Goal: Transaction & Acquisition: Book appointment/travel/reservation

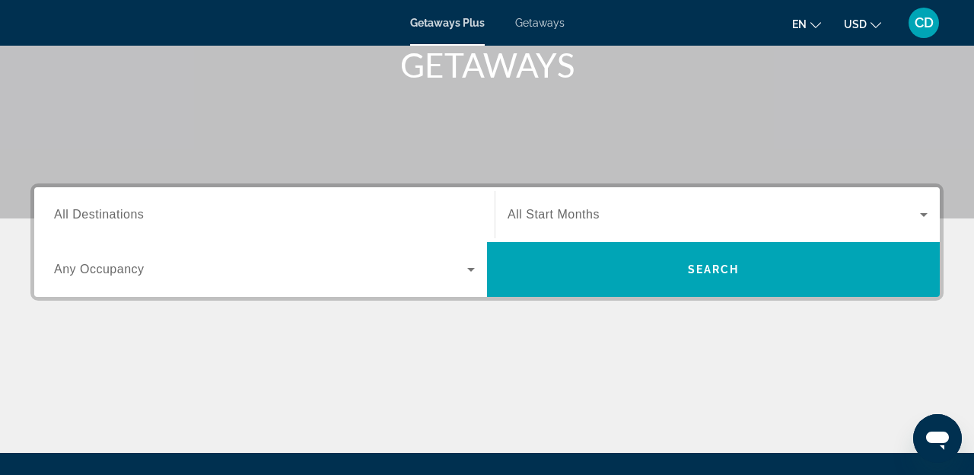
scroll to position [245, 0]
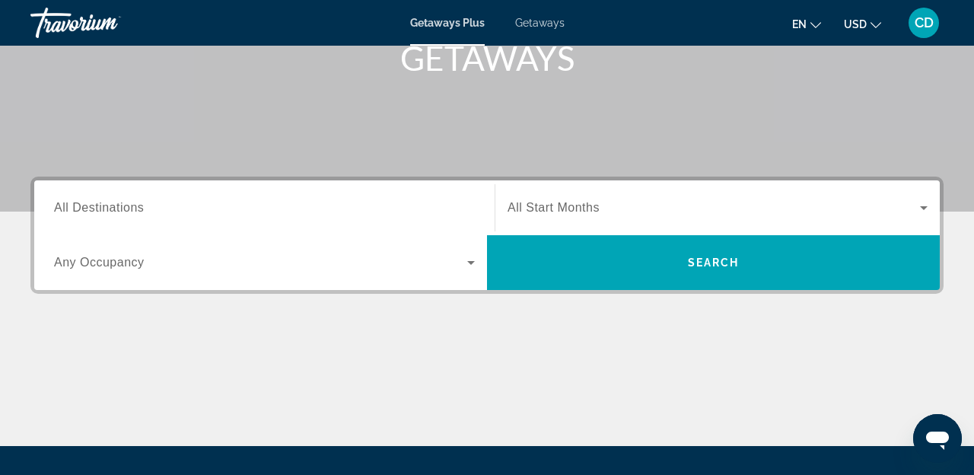
click at [131, 201] on span "All Destinations" at bounding box center [99, 207] width 90 height 13
click at [131, 200] on input "Destination All Destinations" at bounding box center [264, 208] width 421 height 18
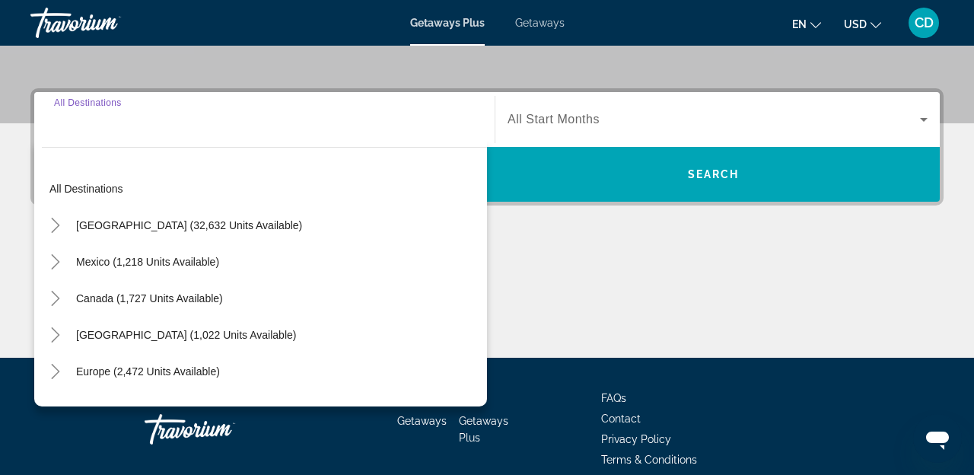
scroll to position [372, 0]
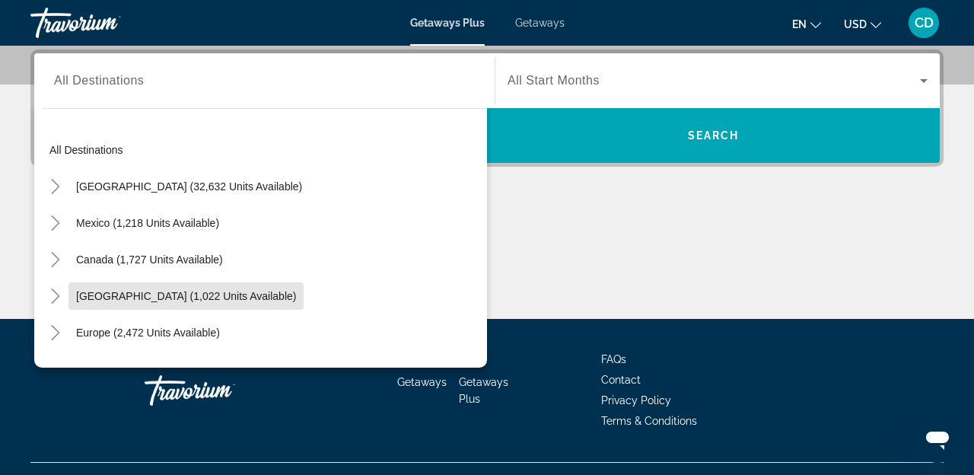
click at [125, 294] on span "[GEOGRAPHIC_DATA] (1,022 units available)" at bounding box center [186, 296] width 220 height 12
type input "**********"
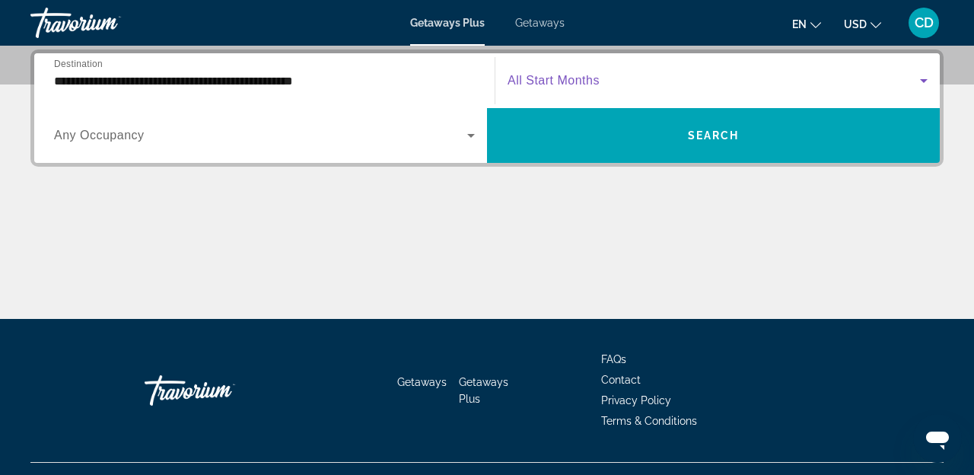
click at [649, 87] on span "Search widget" at bounding box center [714, 81] width 412 height 18
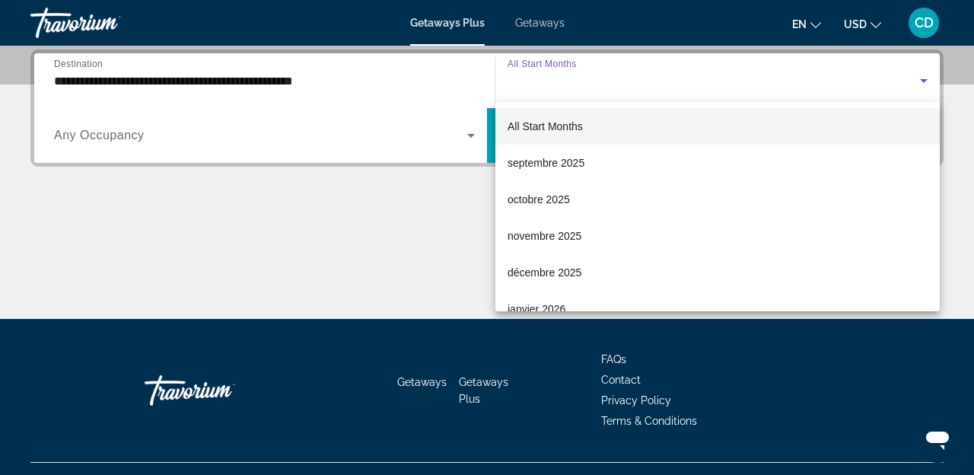
click at [523, 242] on span "novembre 2025" at bounding box center [545, 236] width 74 height 18
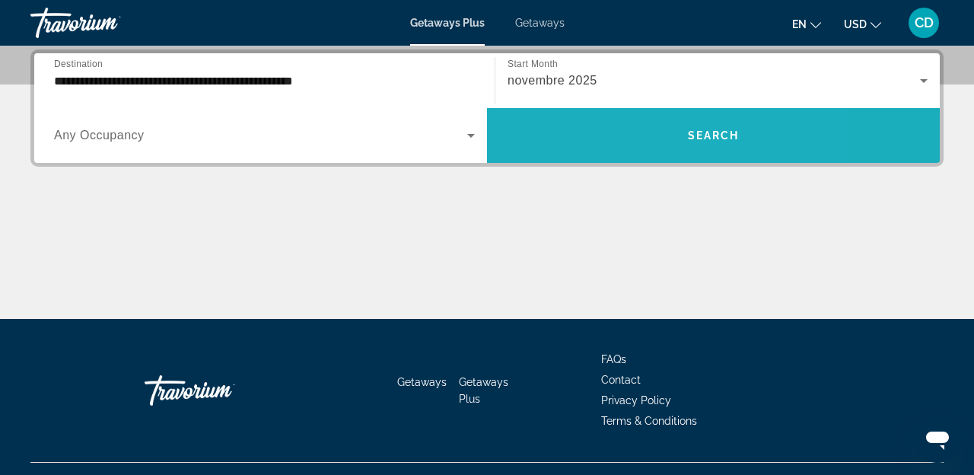
click at [605, 153] on span "Search widget" at bounding box center [713, 135] width 453 height 37
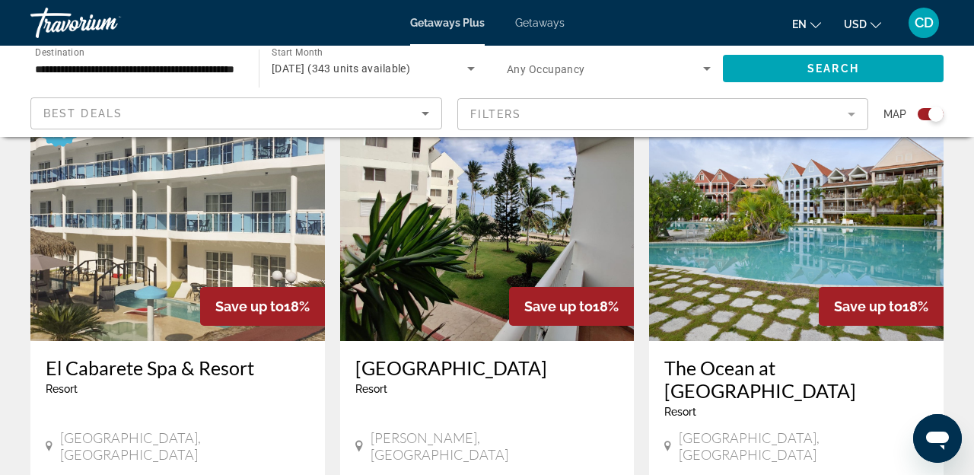
scroll to position [498, 0]
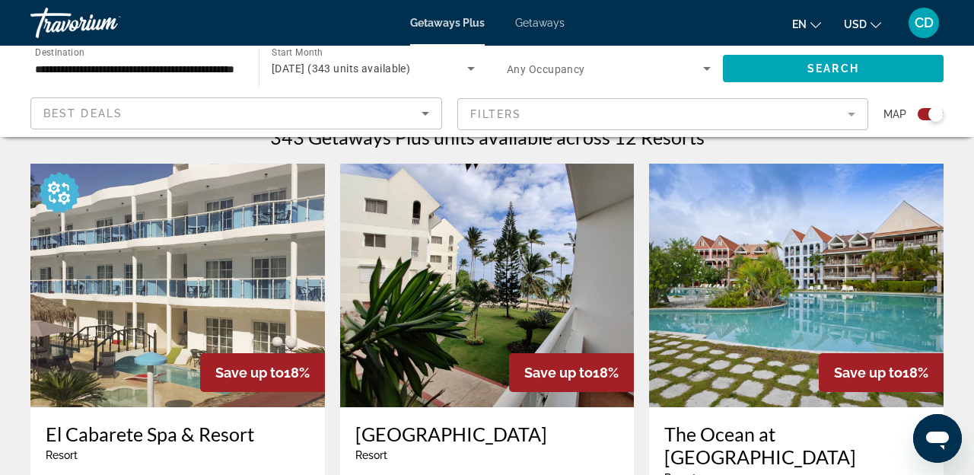
click at [855, 33] on button "USD USD ($) MXN (Mex$) CAD (Can$) GBP (£) EUR (€) AUD (A$) NZD (NZ$) CNY (CN¥)" at bounding box center [862, 24] width 37 height 22
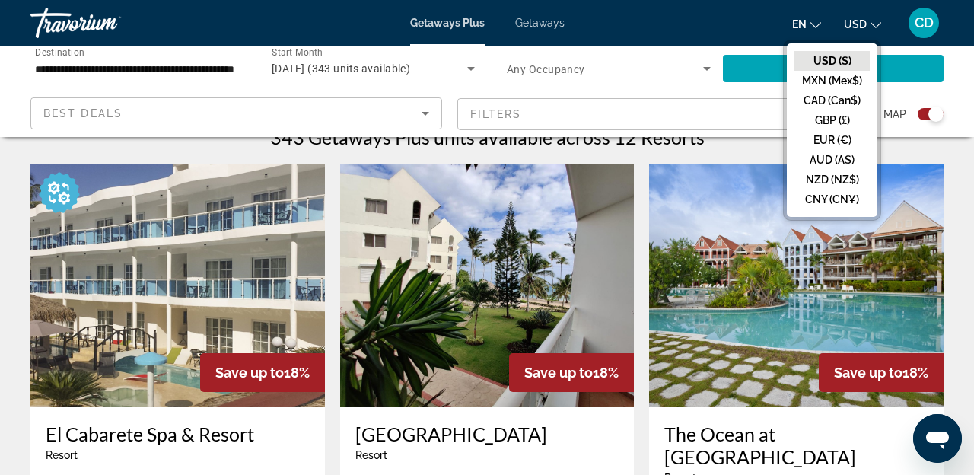
click at [819, 106] on button "CAD (Can$)" at bounding box center [831, 101] width 75 height 20
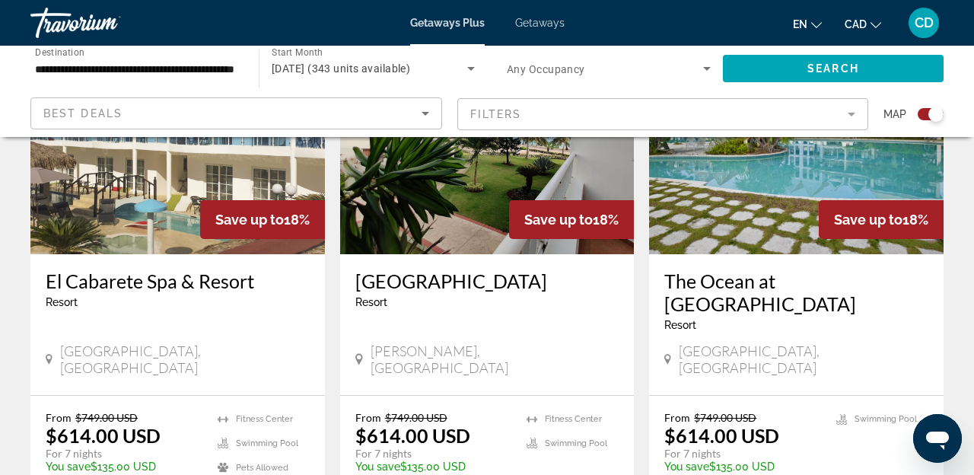
scroll to position [652, 0]
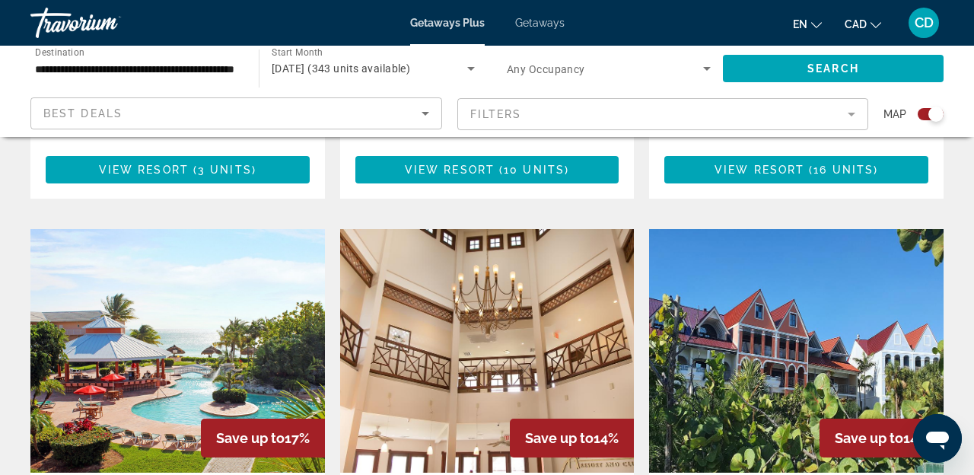
scroll to position [1567, 0]
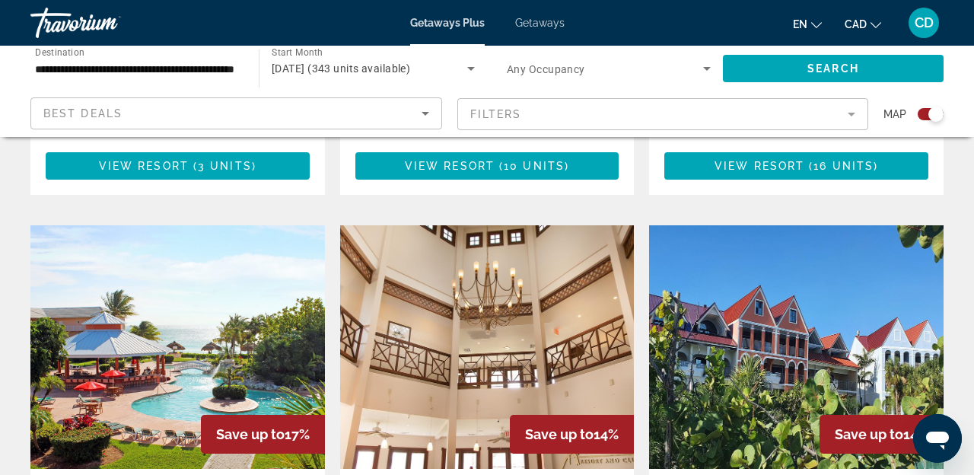
click at [517, 301] on img "Main content" at bounding box center [487, 346] width 294 height 243
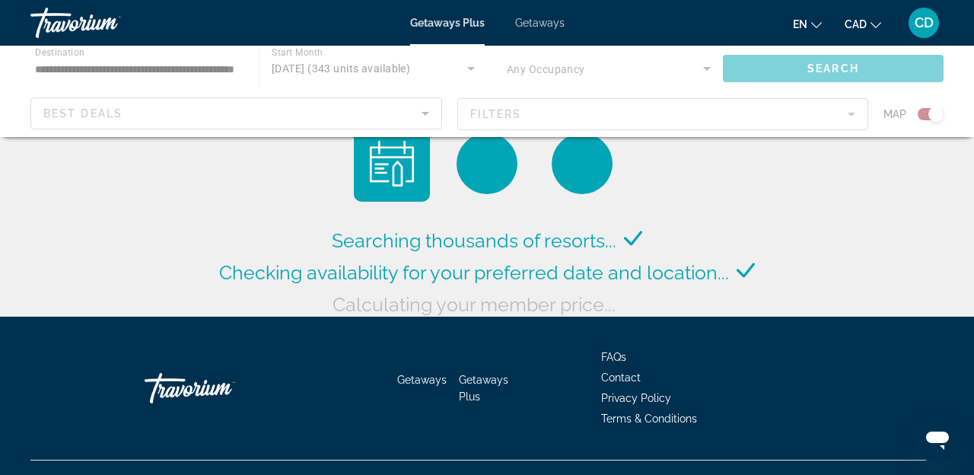
click at [329, 113] on div "Main content" at bounding box center [487, 91] width 974 height 91
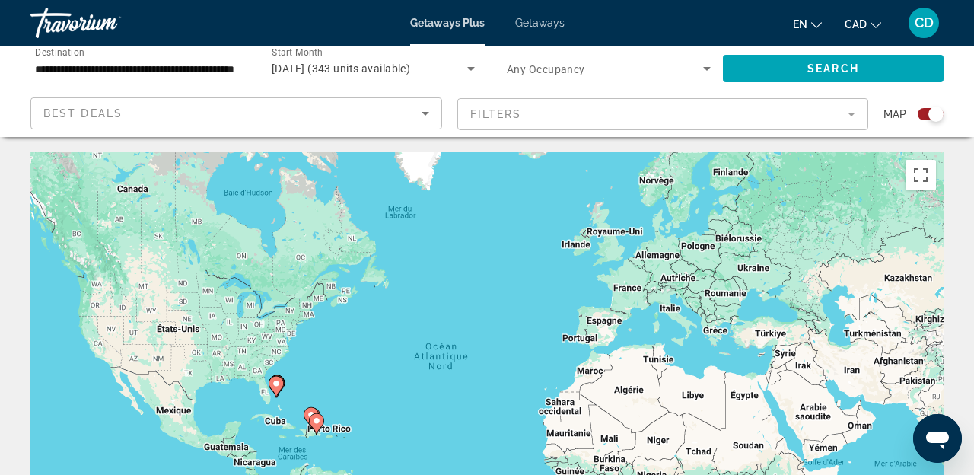
click at [419, 117] on icon "Sort by" at bounding box center [425, 113] width 18 height 18
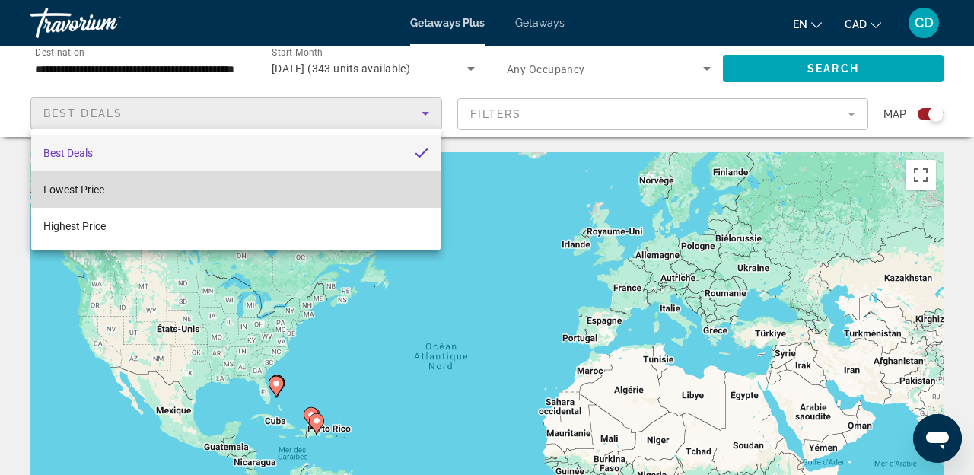
click at [284, 177] on mat-option "Lowest Price" at bounding box center [235, 189] width 409 height 37
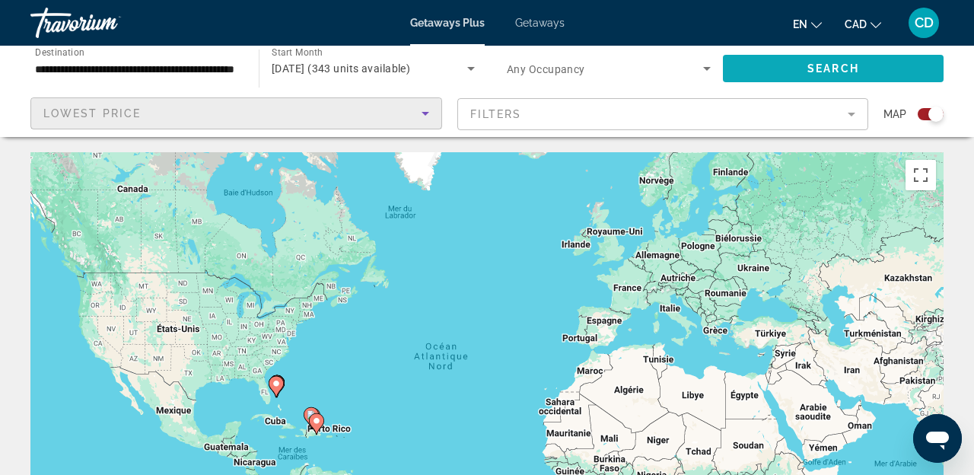
click at [886, 70] on span "Search widget" at bounding box center [833, 68] width 221 height 37
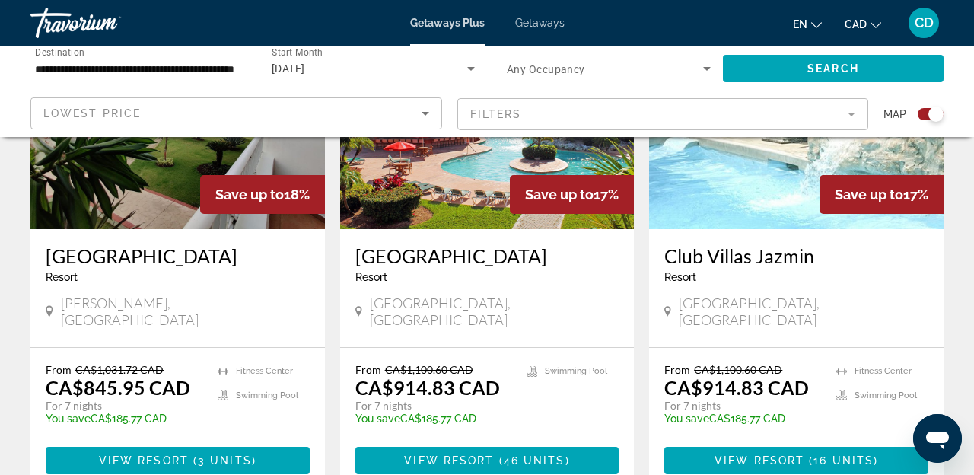
scroll to position [217, 0]
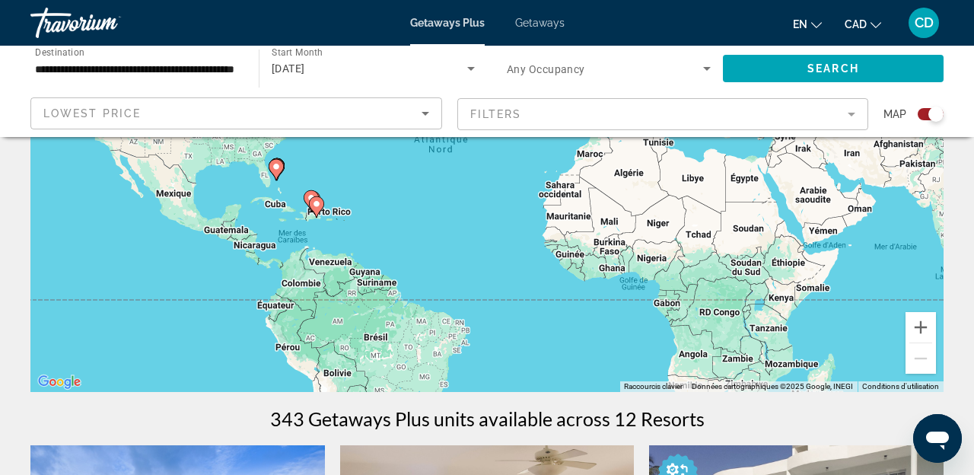
click at [413, 124] on div "Lowest Price" at bounding box center [236, 119] width 386 height 43
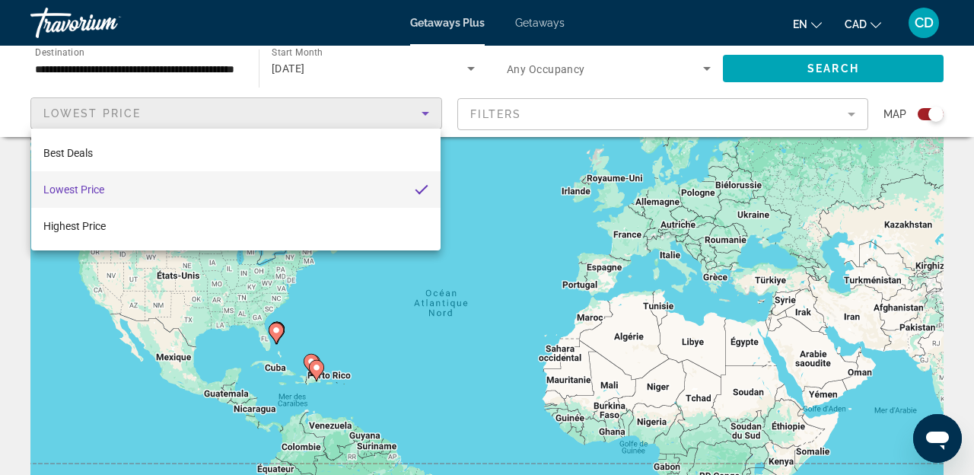
scroll to position [0, 0]
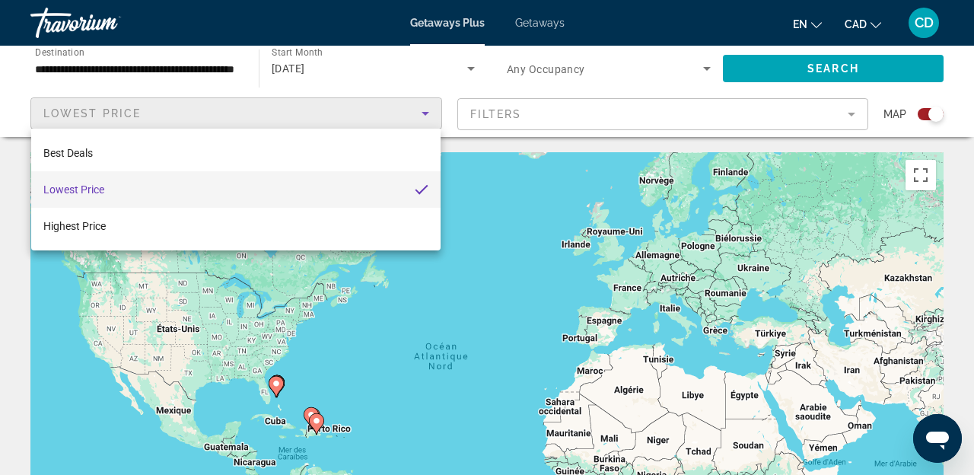
click at [221, 78] on div at bounding box center [487, 237] width 974 height 475
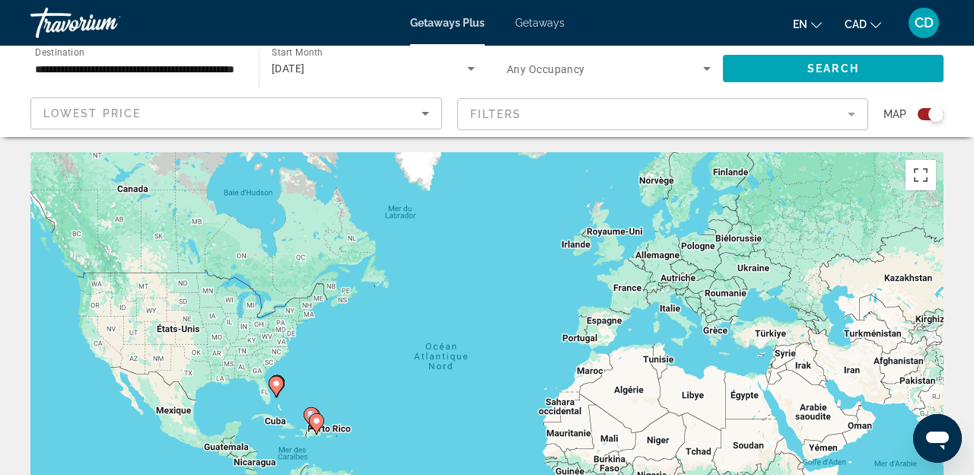
click at [221, 78] on div "**********" at bounding box center [137, 68] width 204 height 43
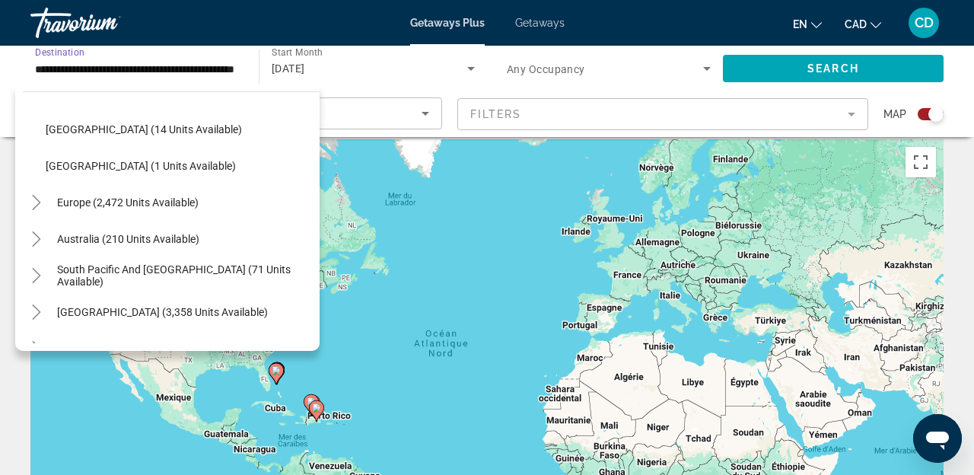
scroll to position [441, 0]
click at [108, 205] on span "Europe (2,472 units available)" at bounding box center [128, 203] width 142 height 12
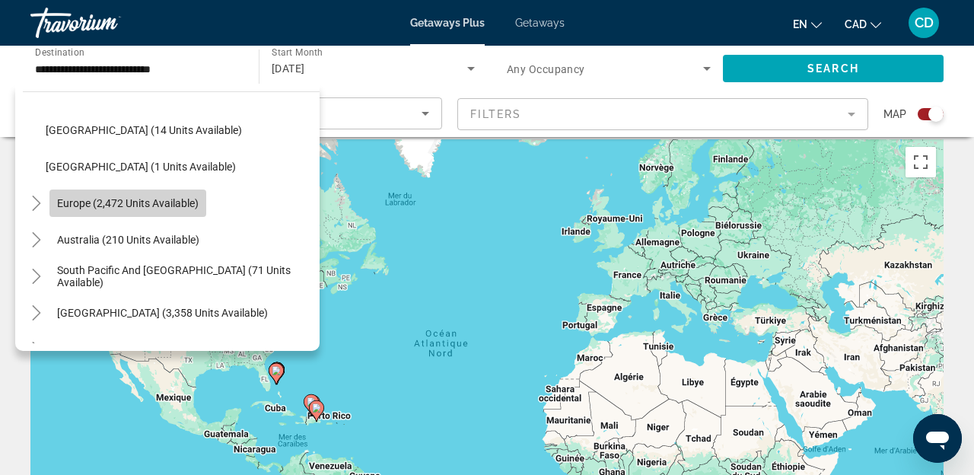
scroll to position [0, 0]
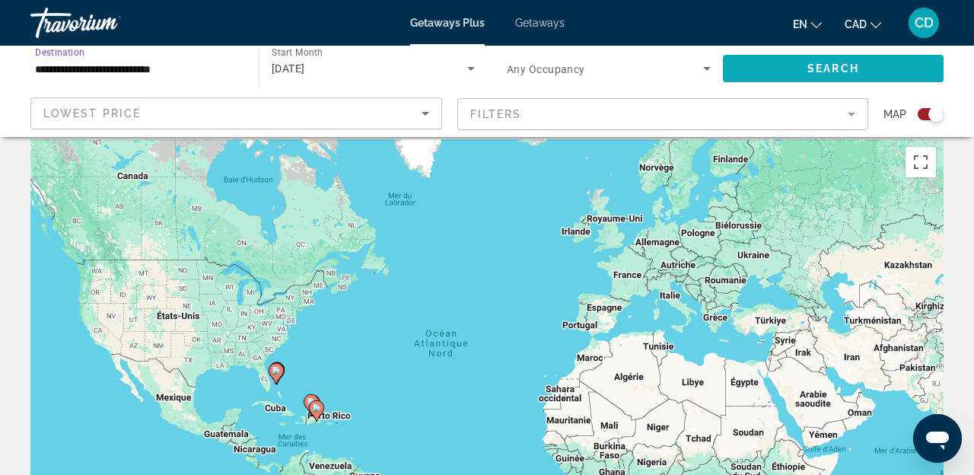
click at [787, 68] on span "Search widget" at bounding box center [833, 68] width 221 height 37
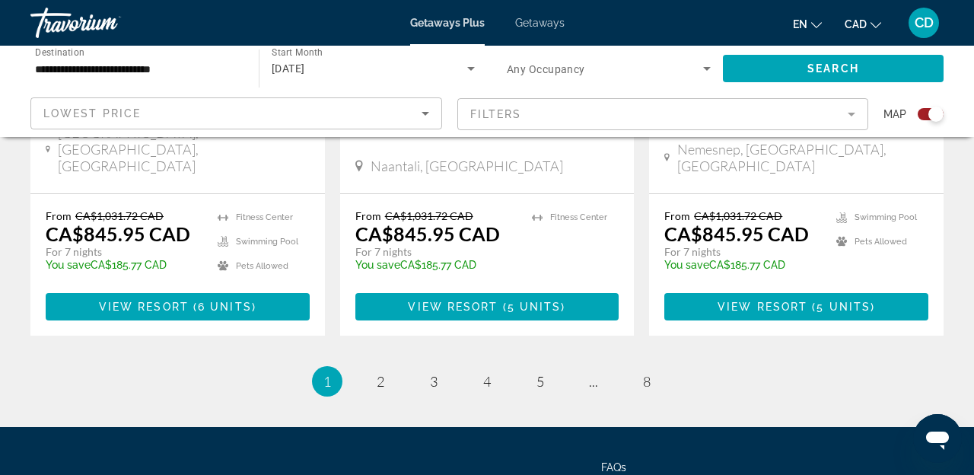
scroll to position [2467, 0]
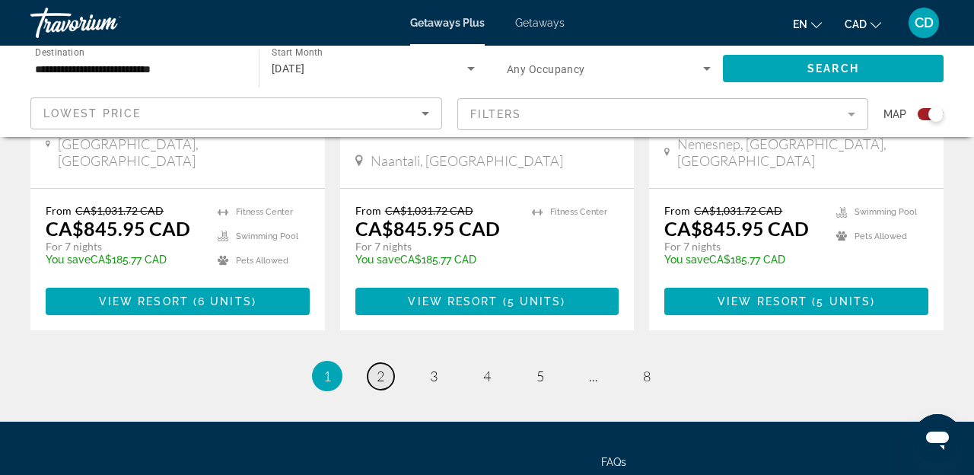
click at [384, 363] on link "page 2" at bounding box center [381, 376] width 27 height 27
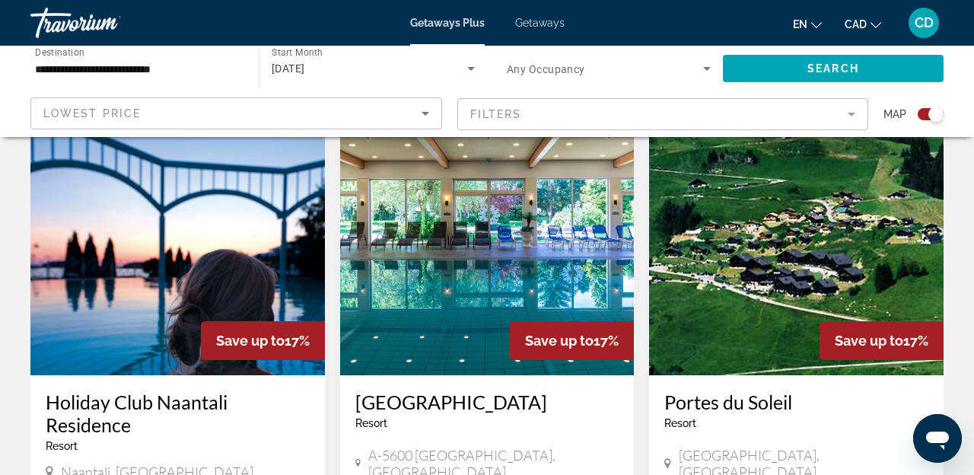
scroll to position [532, 0]
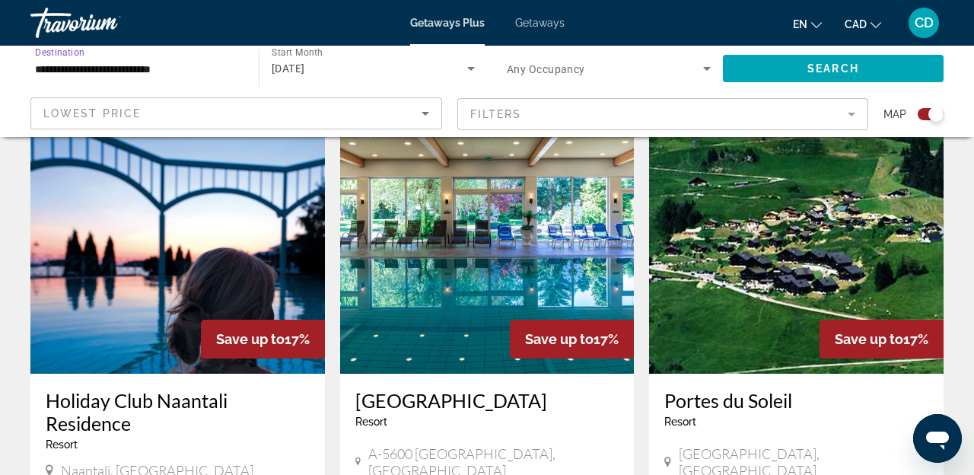
click at [200, 77] on input "**********" at bounding box center [137, 69] width 204 height 18
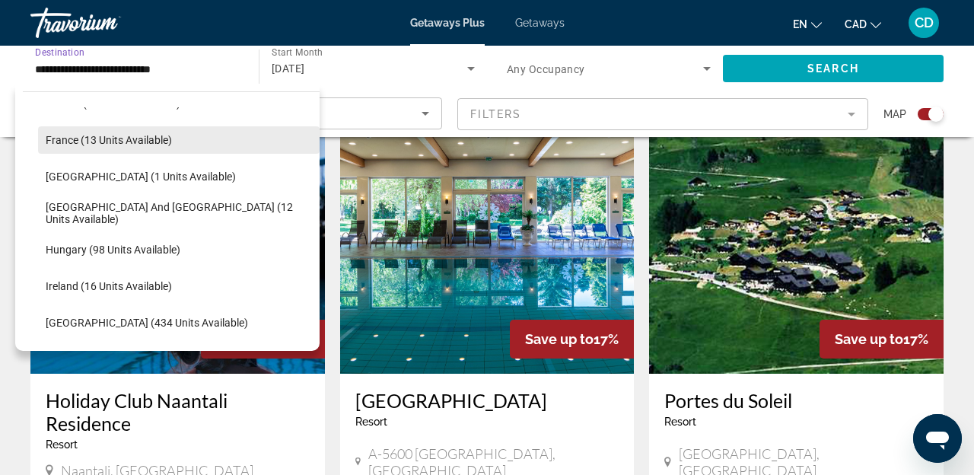
scroll to position [393, 0]
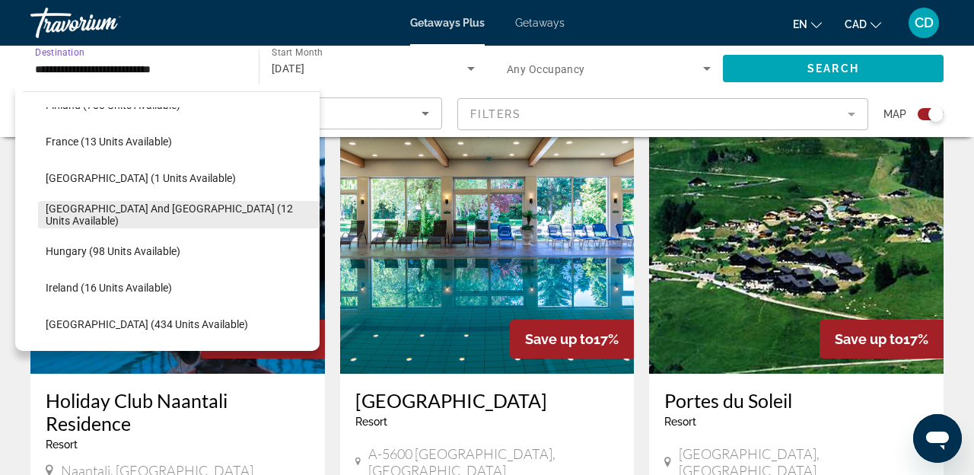
click at [140, 212] on span "Greece and Cyprus (12 units available)" at bounding box center [179, 214] width 266 height 24
type input "**********"
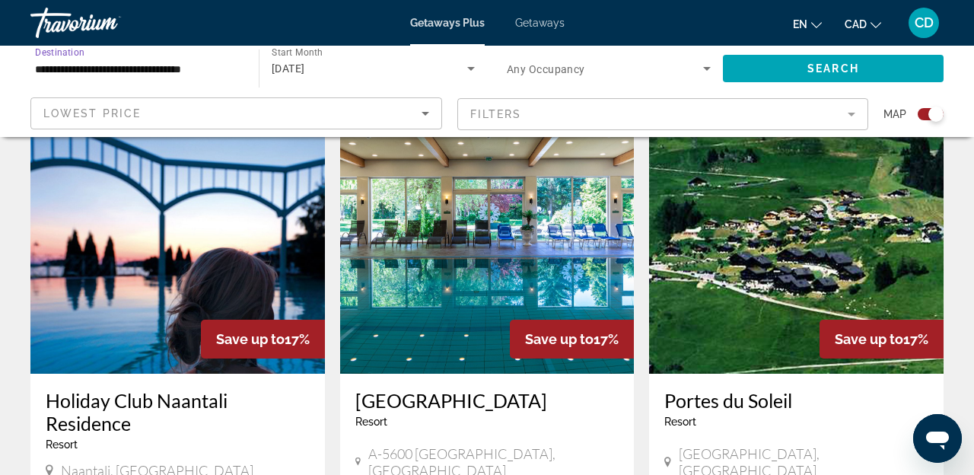
click at [459, 63] on div "November 2025" at bounding box center [370, 68] width 196 height 18
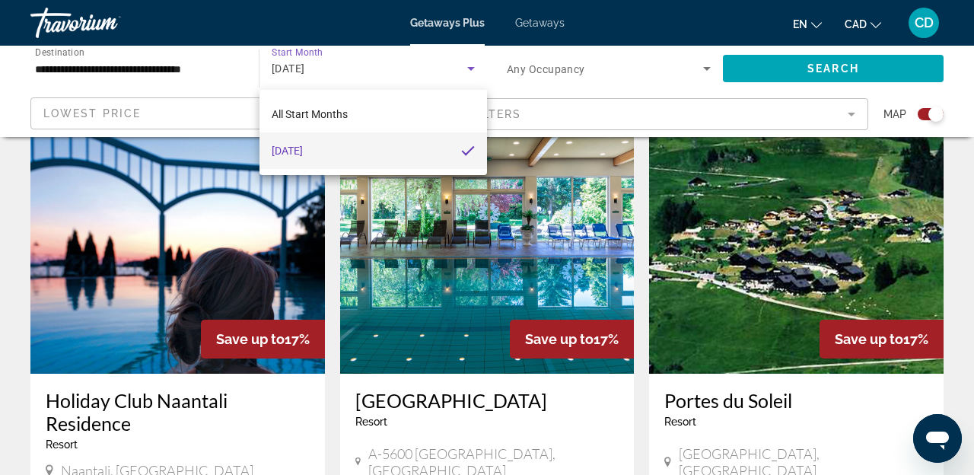
click at [456, 74] on div at bounding box center [487, 237] width 974 height 475
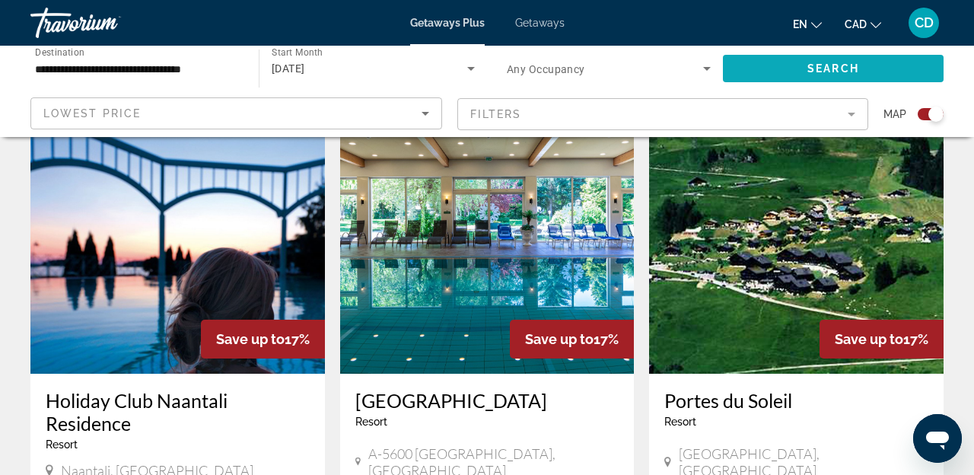
click at [797, 66] on span "Search widget" at bounding box center [833, 68] width 221 height 37
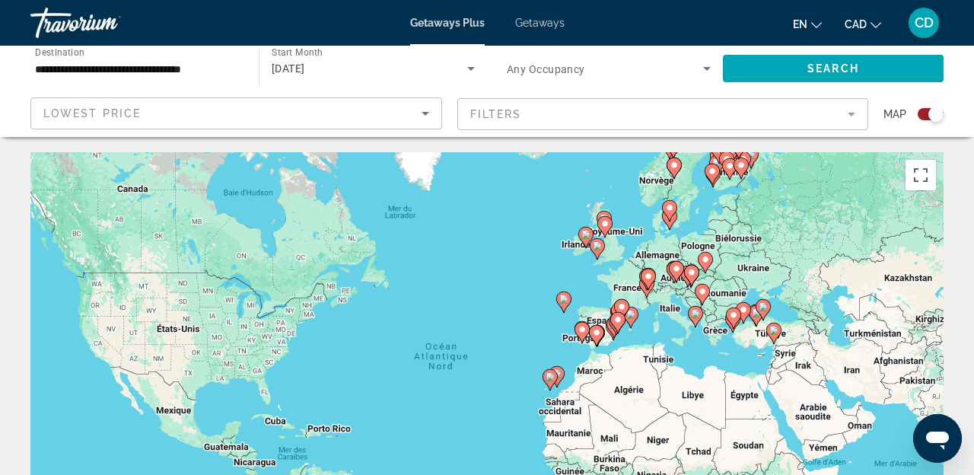
click at [220, 81] on div "**********" at bounding box center [137, 68] width 204 height 43
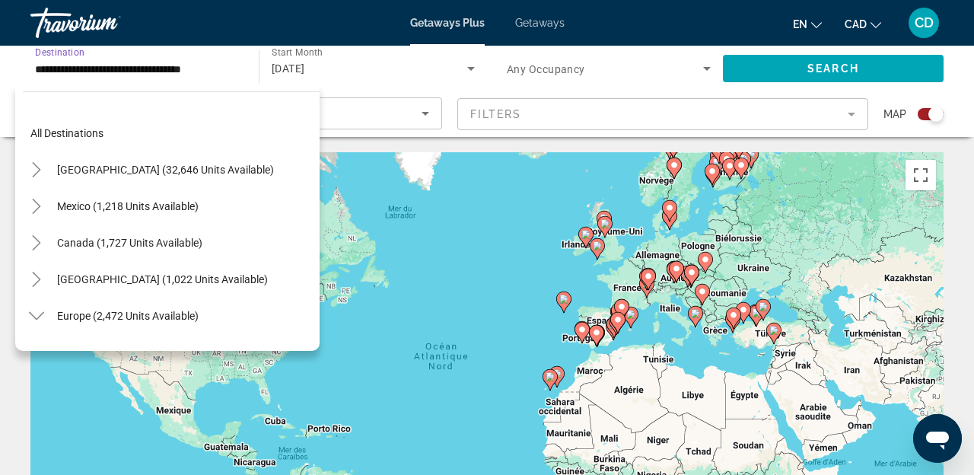
scroll to position [383, 0]
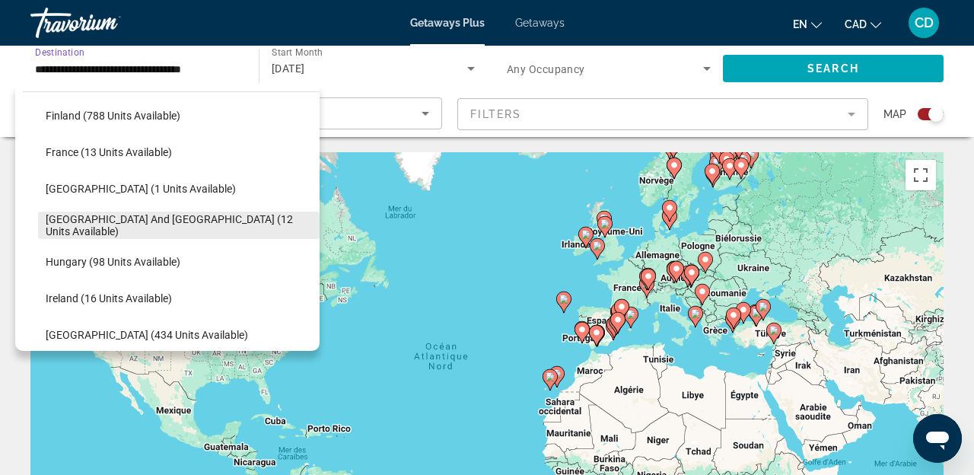
click at [136, 234] on span "Search widget" at bounding box center [179, 225] width 282 height 37
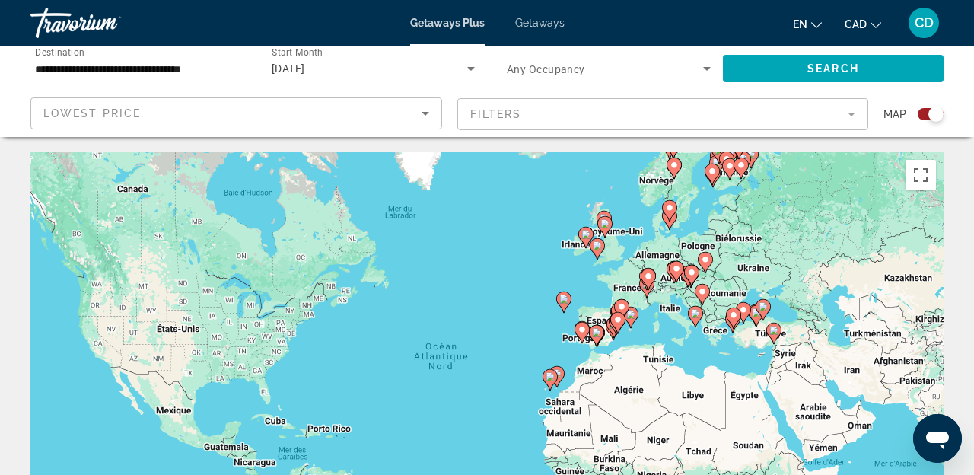
click at [476, 78] on div "Start Month All Start Months November 2025" at bounding box center [373, 68] width 228 height 43
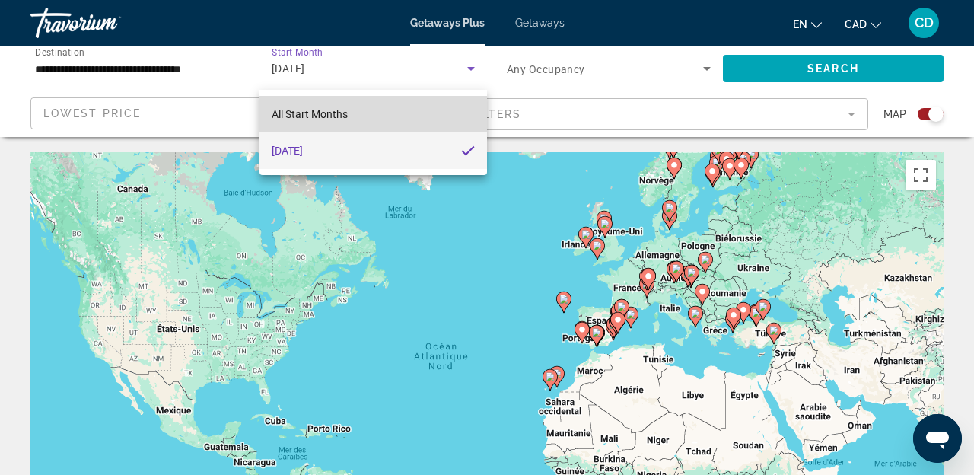
click at [396, 113] on mat-option "All Start Months" at bounding box center [373, 114] width 228 height 37
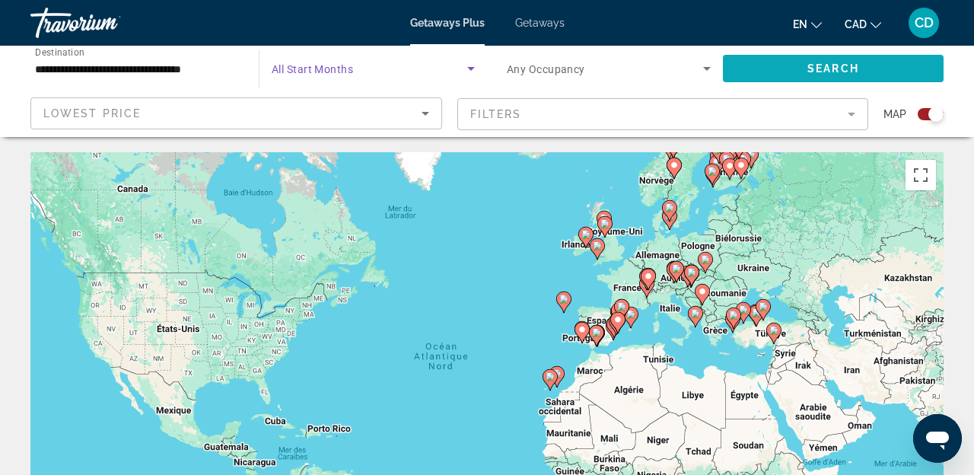
click at [810, 72] on span "Search" at bounding box center [833, 68] width 52 height 12
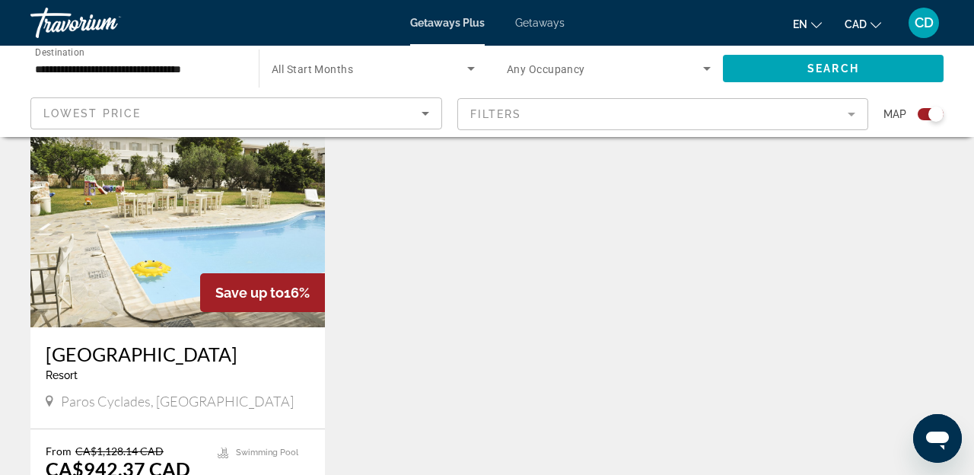
scroll to position [1138, 0]
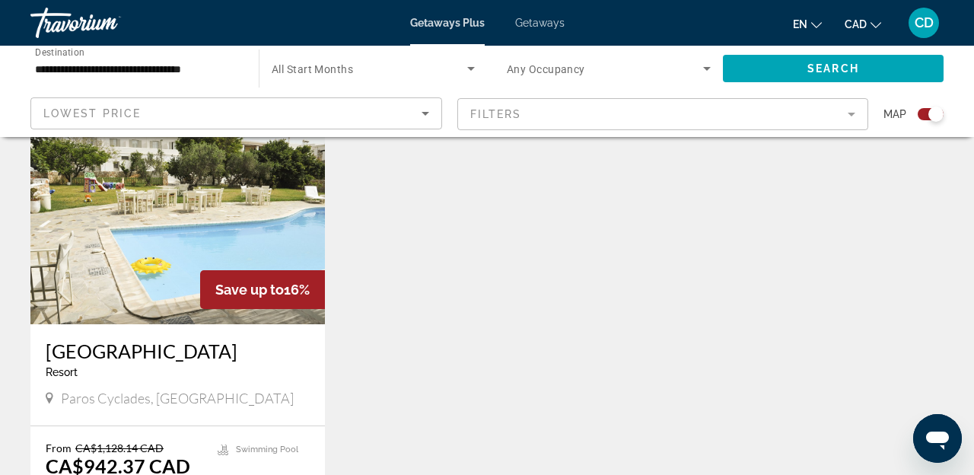
click at [168, 271] on img "Main content" at bounding box center [177, 202] width 294 height 243
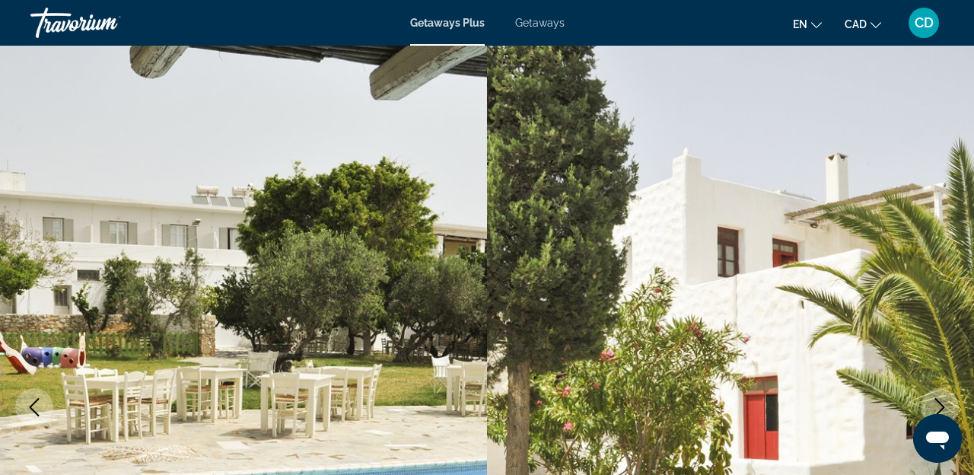
click at [492, 243] on img "Main content" at bounding box center [730, 407] width 487 height 723
click at [536, 29] on div "Getaways Plus Getaways en English Español Français Italiano Português русский C…" at bounding box center [487, 23] width 974 height 40
click at [540, 27] on span "Getaways" at bounding box center [539, 23] width 49 height 12
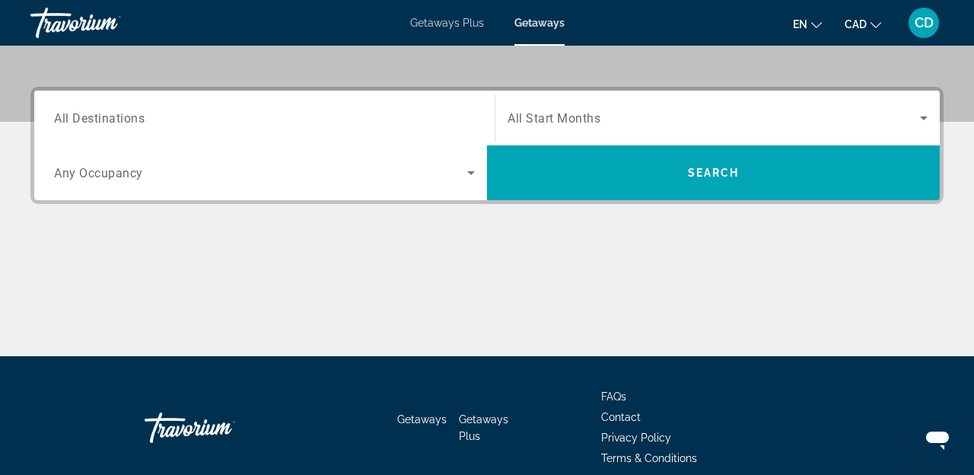
scroll to position [337, 0]
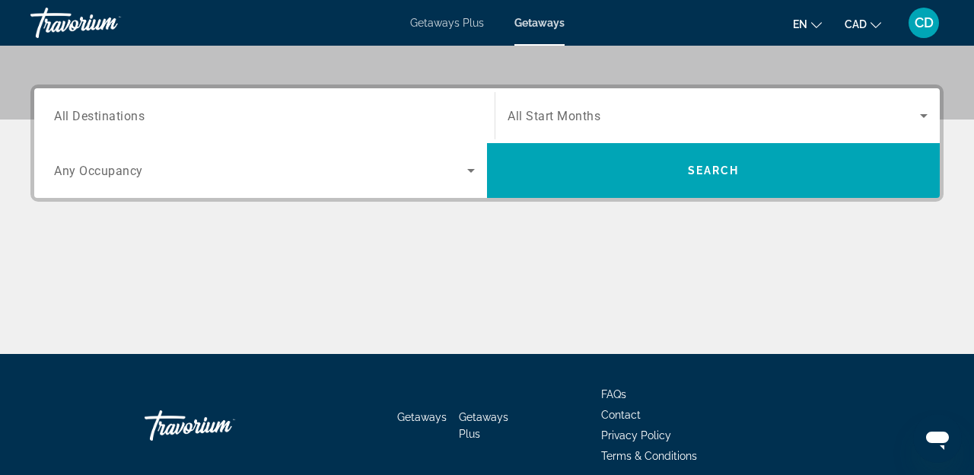
click at [275, 131] on div "Search widget" at bounding box center [264, 115] width 421 height 43
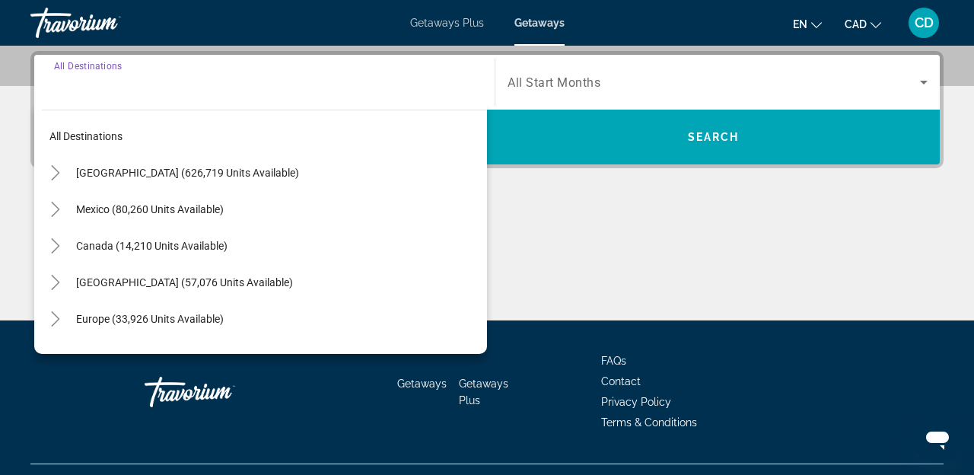
scroll to position [372, 0]
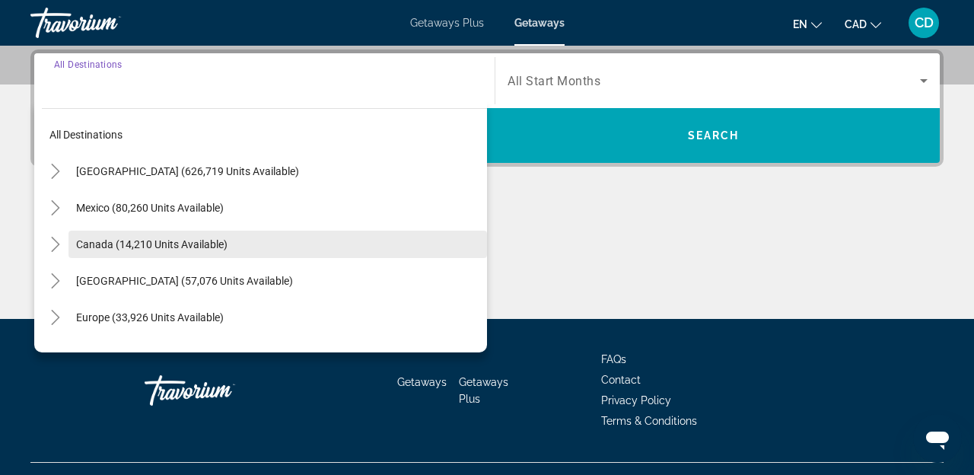
click at [235, 241] on span "Search widget" at bounding box center [277, 244] width 418 height 37
type input "**********"
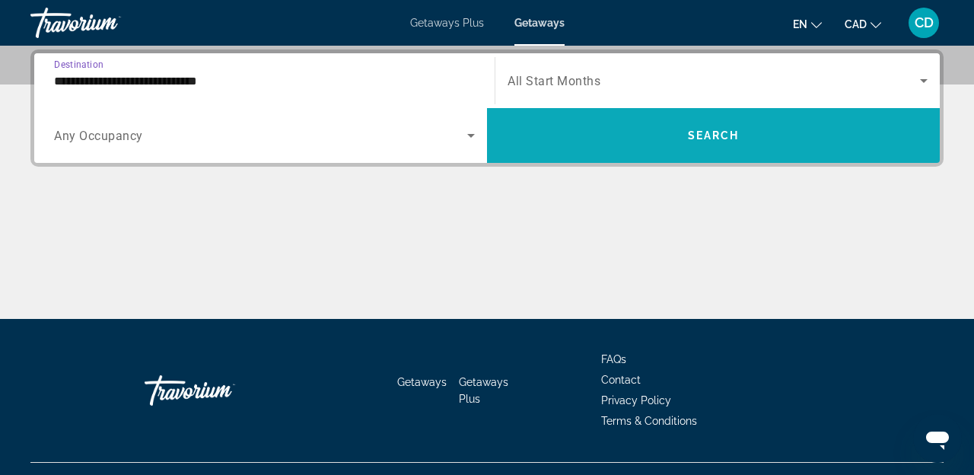
click at [659, 126] on span "Search widget" at bounding box center [713, 135] width 453 height 37
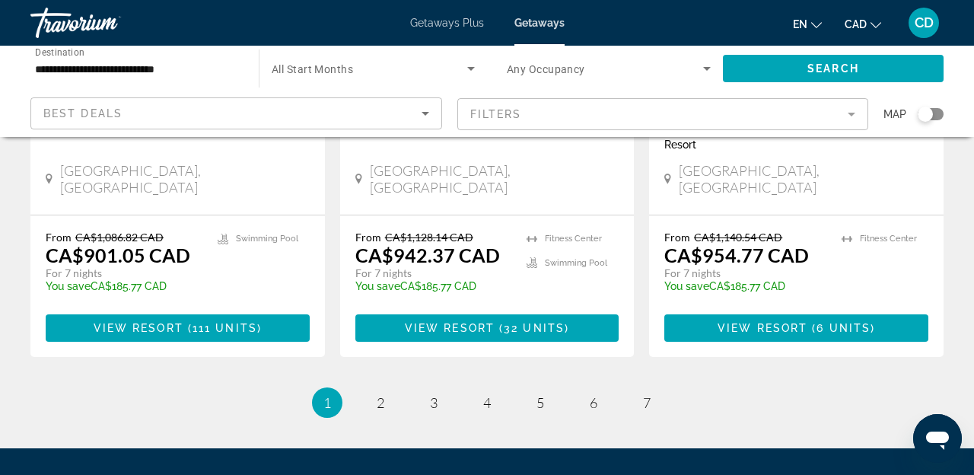
scroll to position [2015, 0]
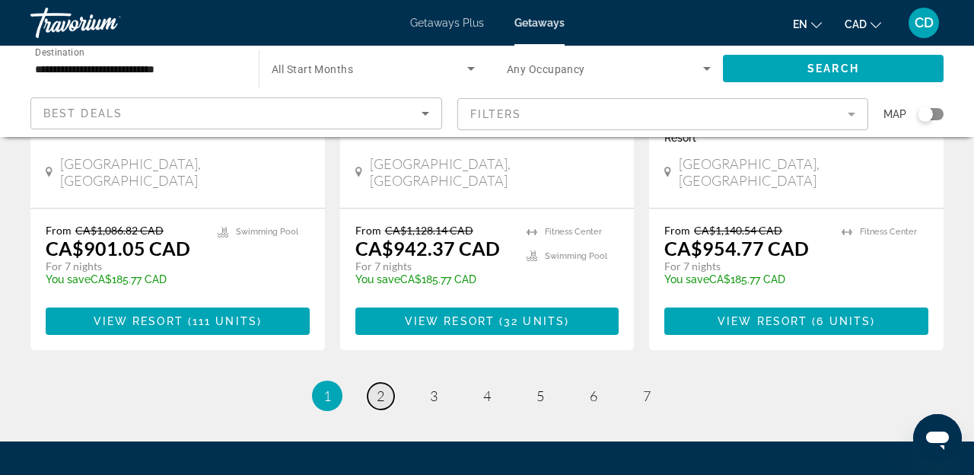
click at [374, 383] on link "page 2" at bounding box center [381, 396] width 27 height 27
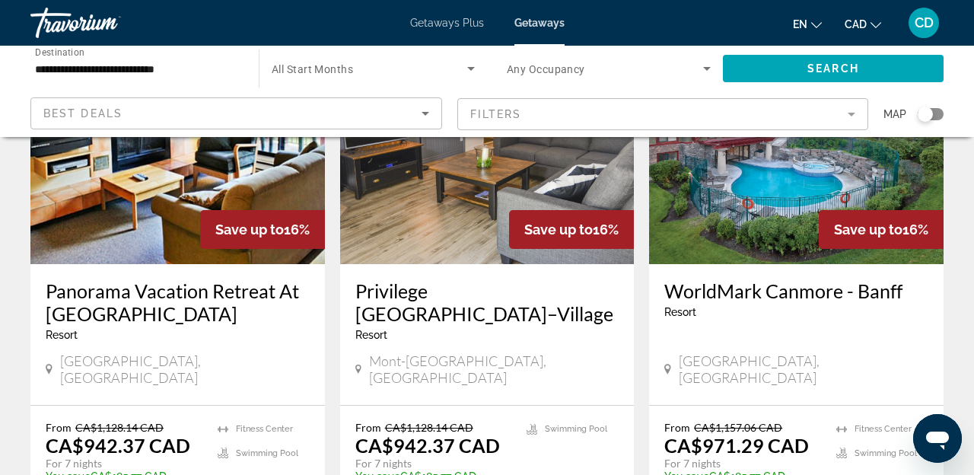
scroll to position [726, 0]
click at [738, 202] on img "Main content" at bounding box center [796, 142] width 294 height 243
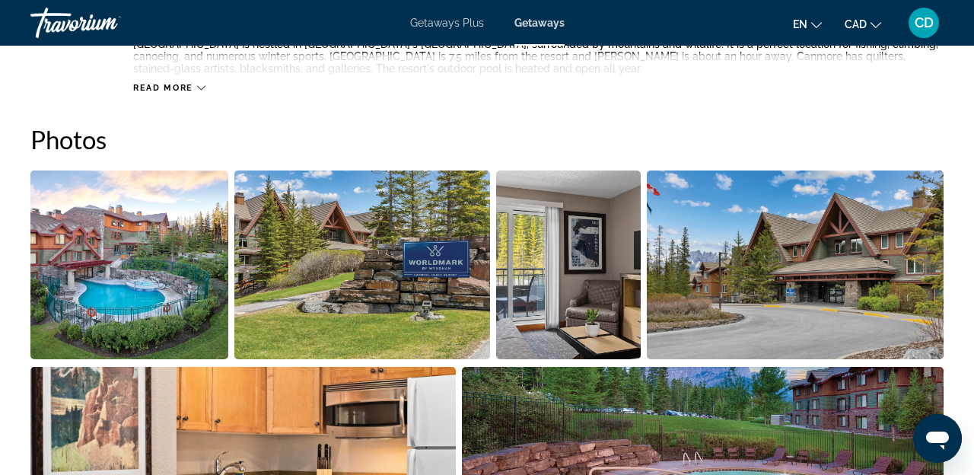
scroll to position [934, 0]
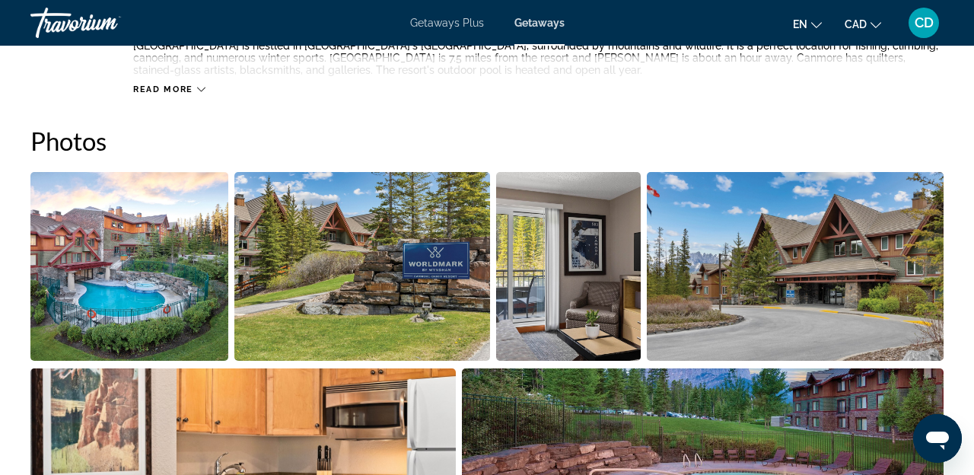
click at [837, 294] on img "Open full-screen image slider" at bounding box center [795, 266] width 297 height 189
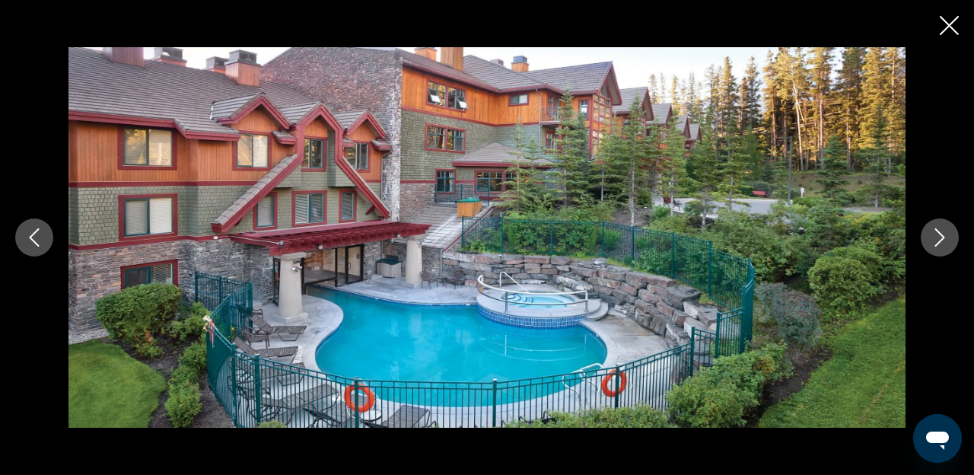
click at [934, 247] on button "Next image" at bounding box center [940, 237] width 38 height 38
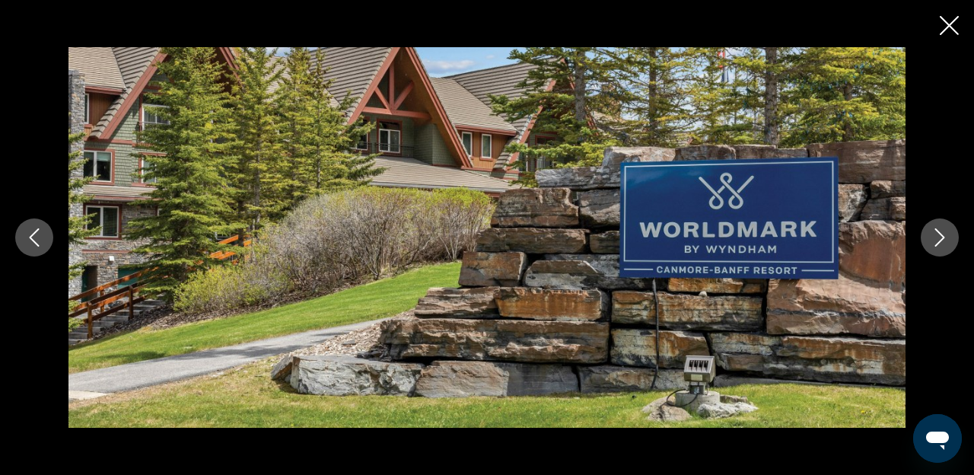
click at [934, 247] on button "Next image" at bounding box center [940, 237] width 38 height 38
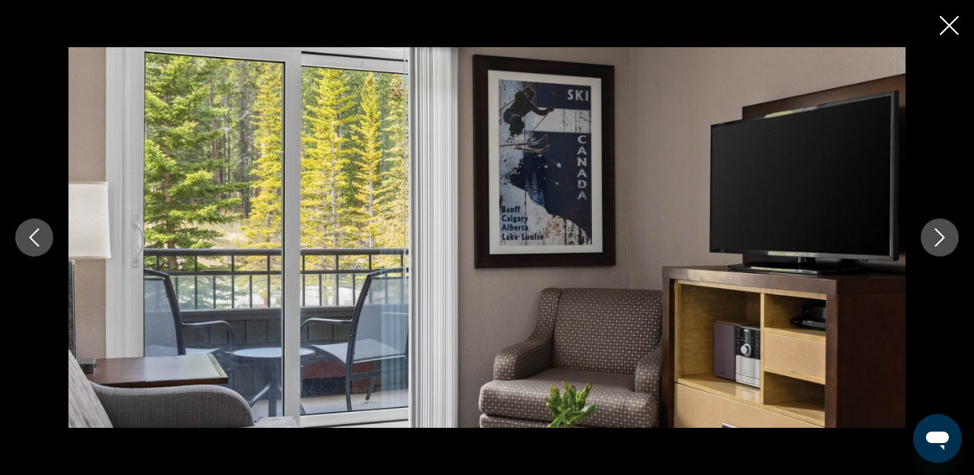
click at [937, 247] on button "Next image" at bounding box center [940, 237] width 38 height 38
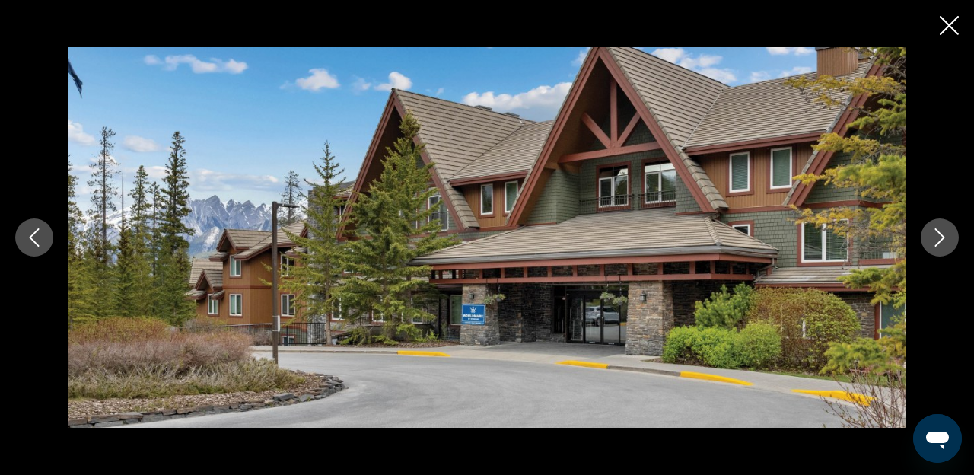
click at [942, 249] on button "Next image" at bounding box center [940, 237] width 38 height 38
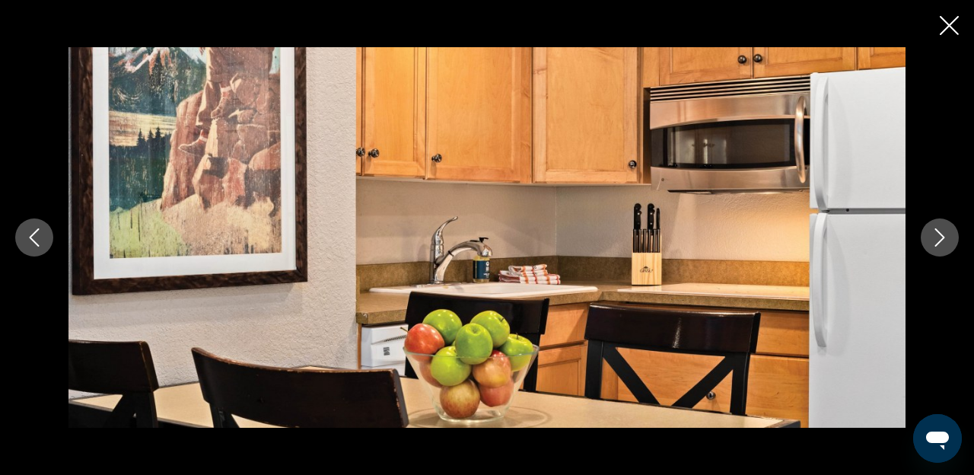
click at [946, 250] on button "Next image" at bounding box center [940, 237] width 38 height 38
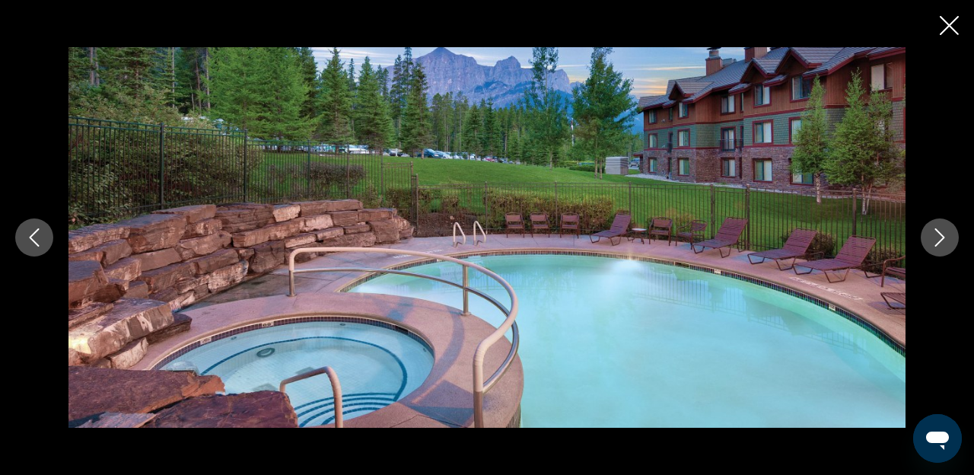
click at [952, 255] on div "prev next" at bounding box center [487, 237] width 974 height 380
click at [937, 241] on icon "Next image" at bounding box center [940, 237] width 18 height 18
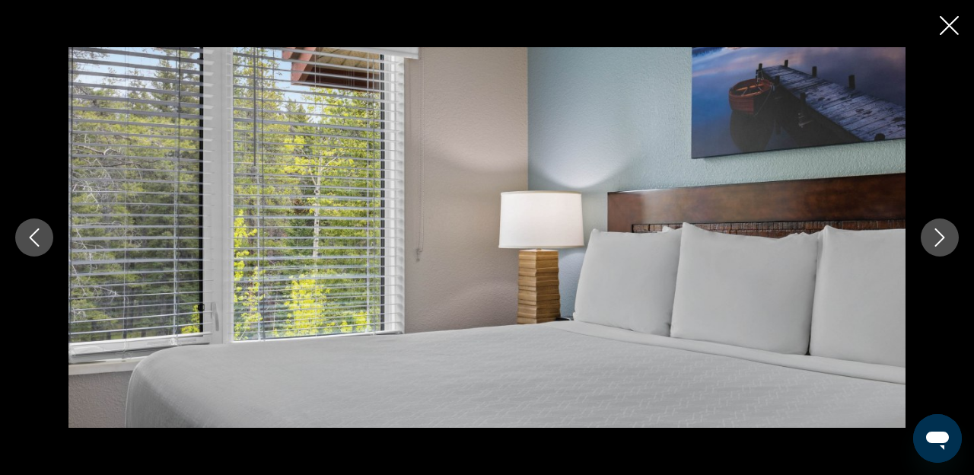
click at [937, 241] on icon "Next image" at bounding box center [940, 237] width 18 height 18
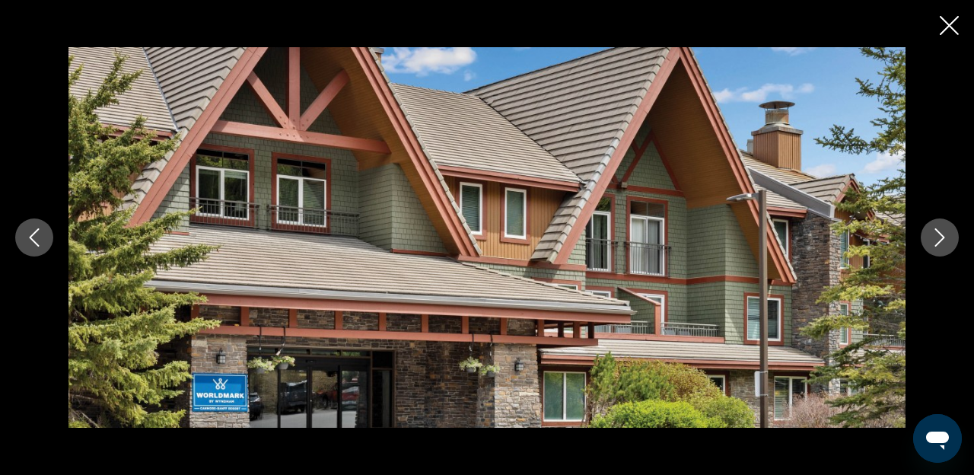
click at [941, 246] on icon "Next image" at bounding box center [940, 237] width 18 height 18
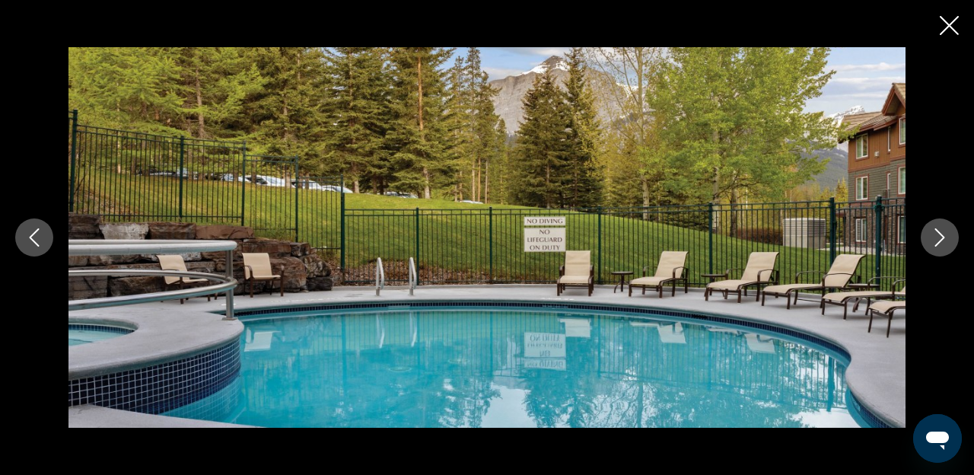
click at [941, 246] on icon "Next image" at bounding box center [940, 237] width 18 height 18
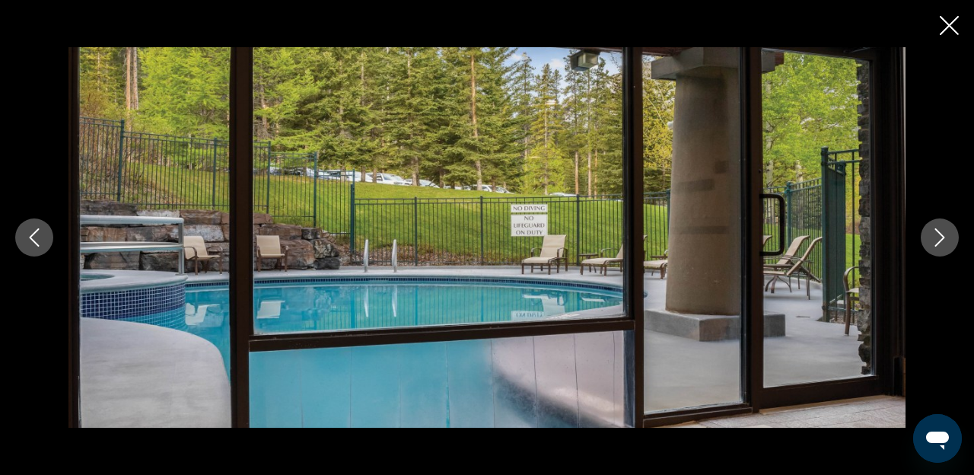
click at [941, 246] on icon "Next image" at bounding box center [940, 237] width 18 height 18
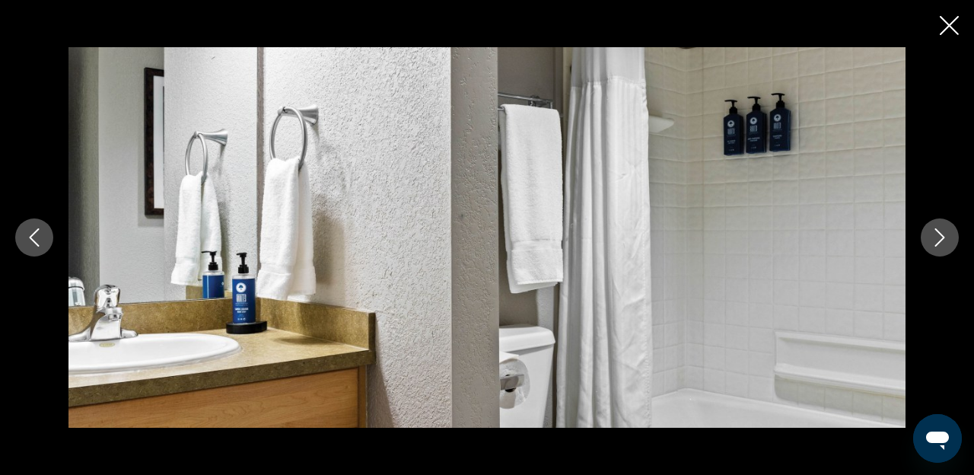
click at [946, 250] on button "Next image" at bounding box center [940, 237] width 38 height 38
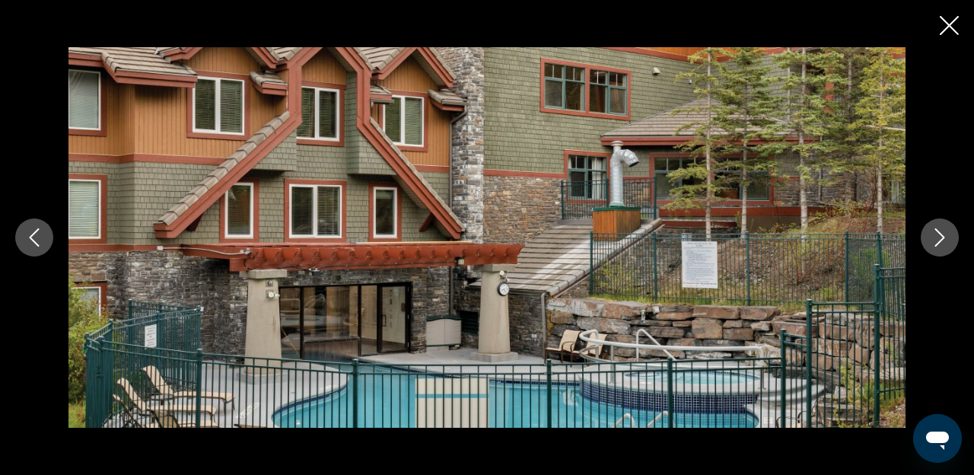
click at [950, 252] on button "Next image" at bounding box center [940, 237] width 38 height 38
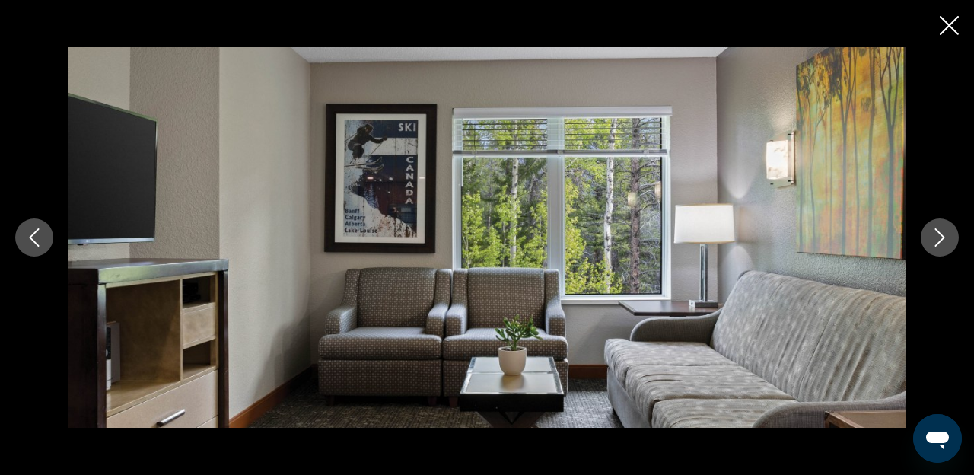
click at [947, 37] on button "Close slideshow" at bounding box center [949, 27] width 19 height 24
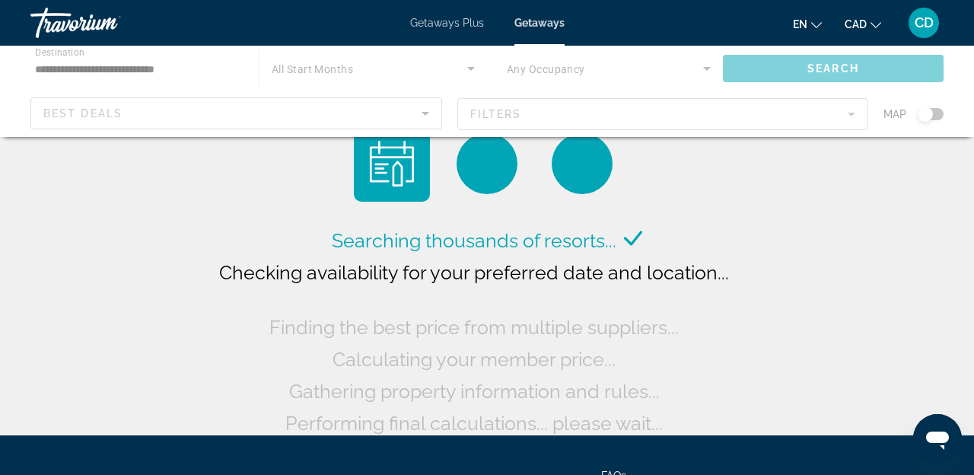
click at [393, 121] on div "Main content" at bounding box center [487, 91] width 974 height 91
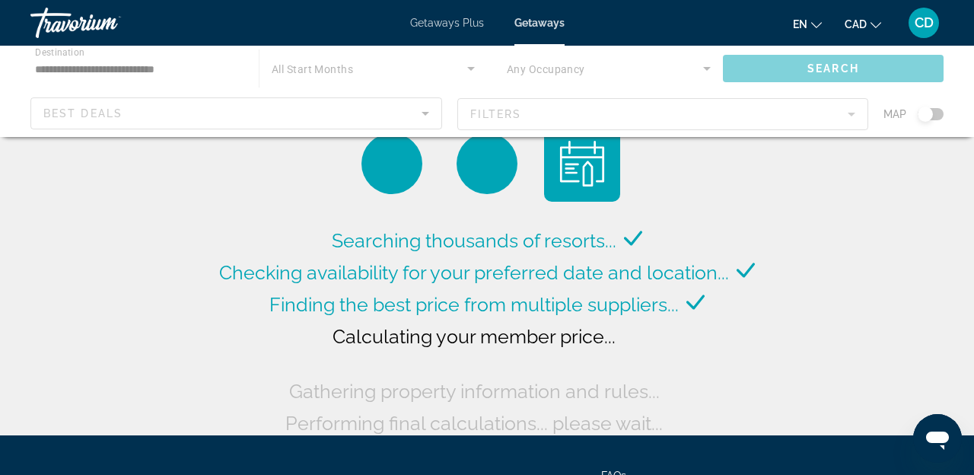
click at [427, 116] on div "Main content" at bounding box center [487, 91] width 974 height 91
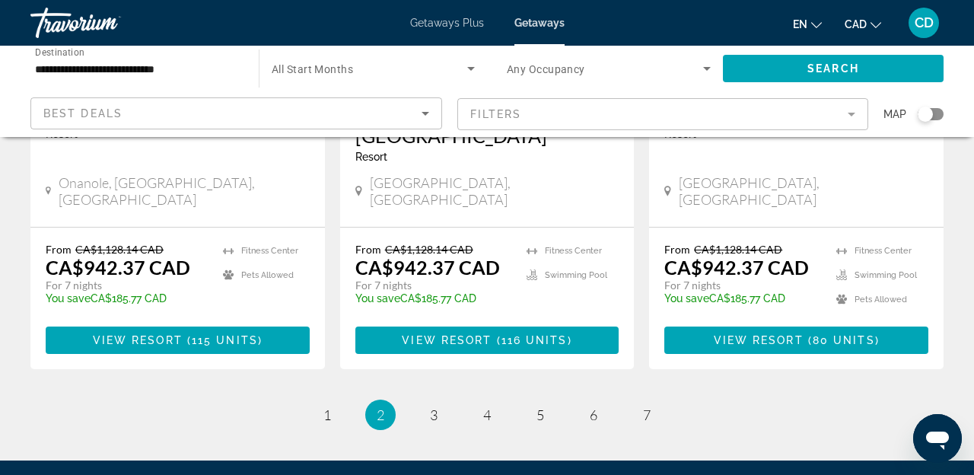
scroll to position [2124, 0]
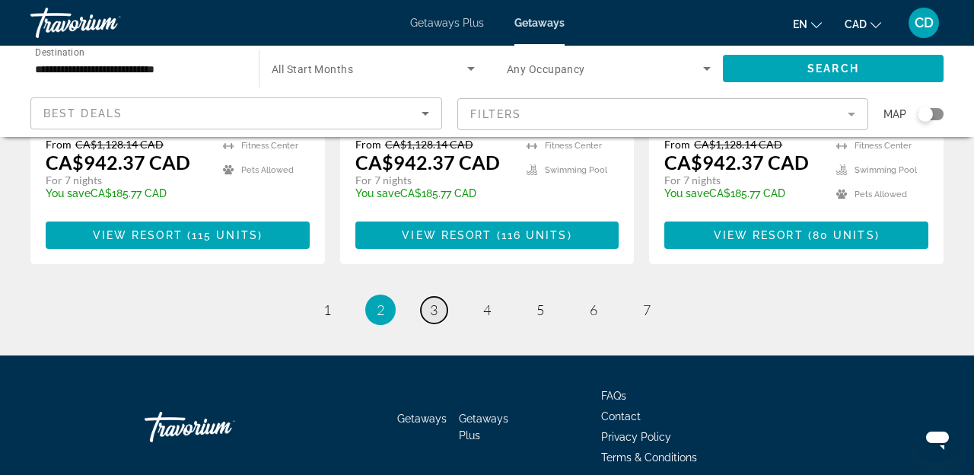
click at [426, 297] on link "page 3" at bounding box center [434, 310] width 27 height 27
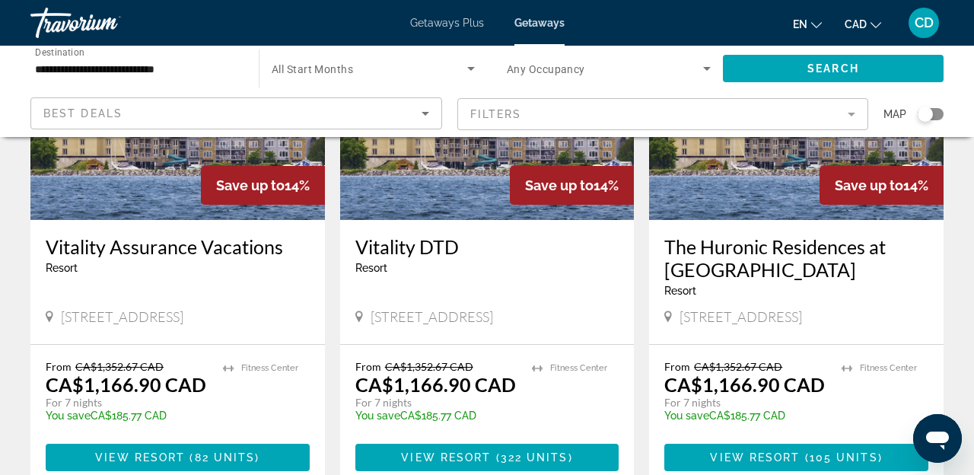
scroll to position [1962, 0]
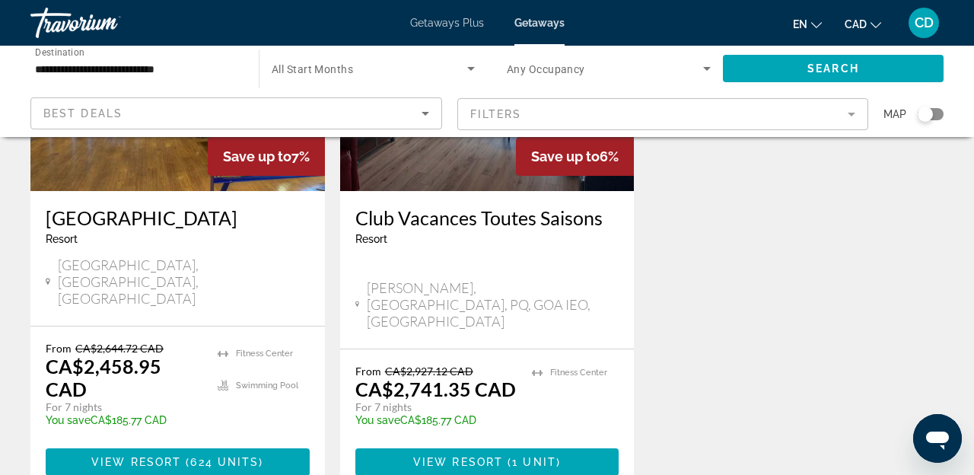
scroll to position [243, 0]
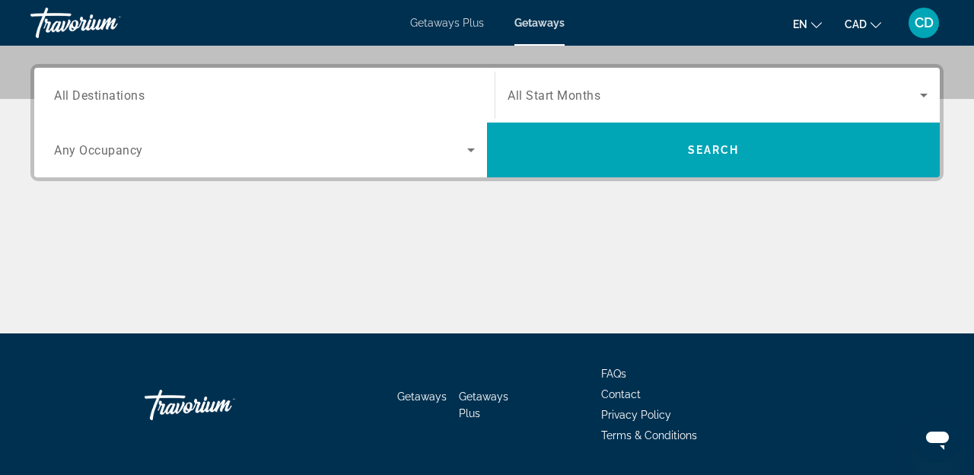
scroll to position [372, 0]
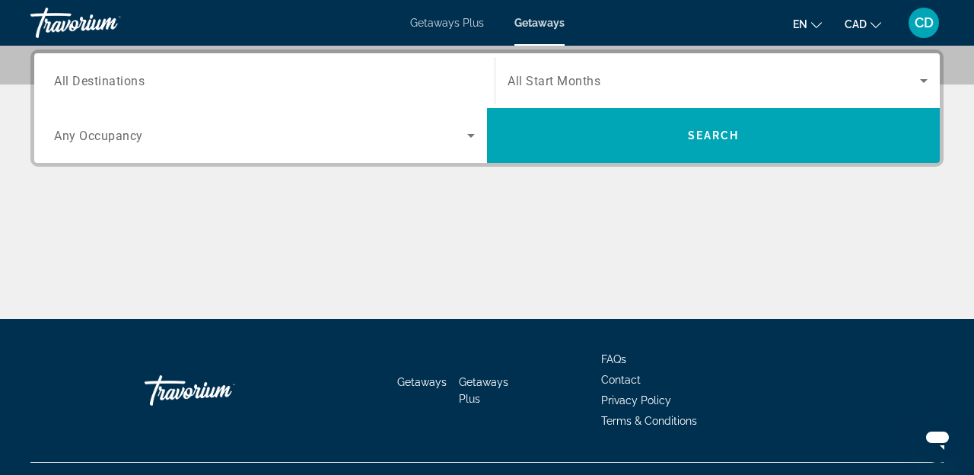
click at [189, 98] on div "Search widget" at bounding box center [264, 80] width 421 height 43
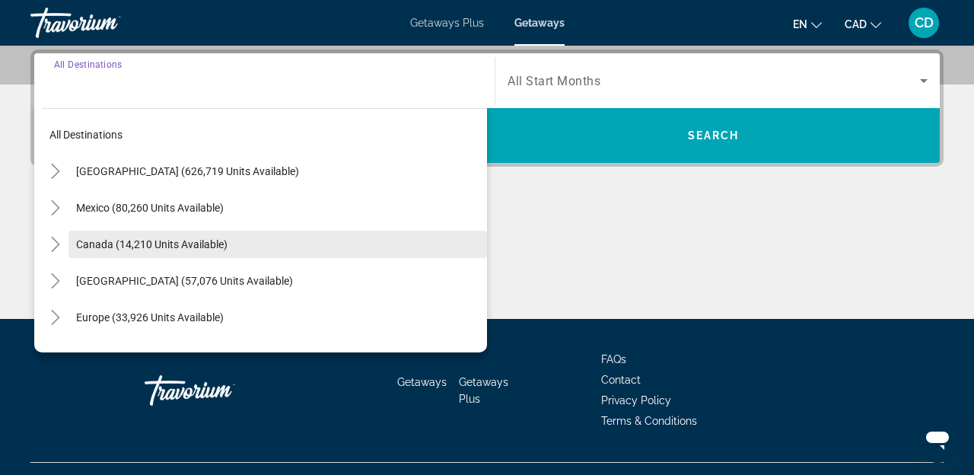
click at [192, 252] on span "Search widget" at bounding box center [277, 244] width 418 height 37
type input "**********"
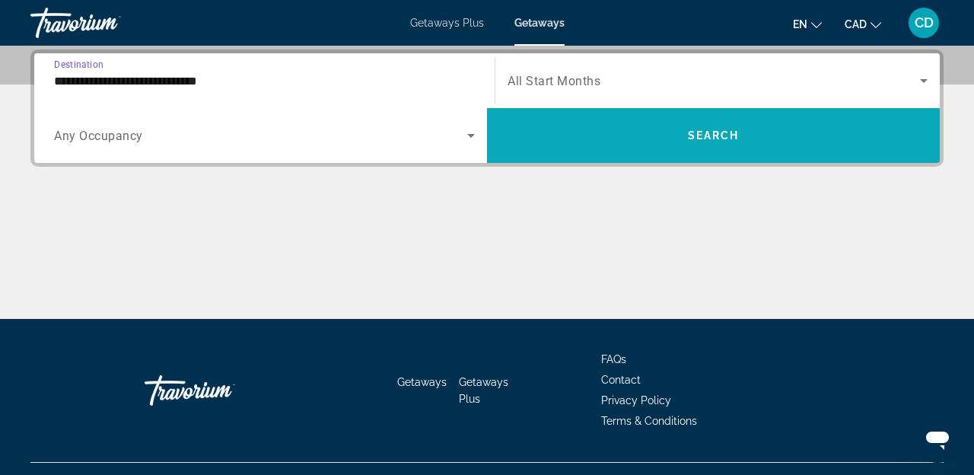
click at [598, 141] on span "Search widget" at bounding box center [713, 135] width 453 height 37
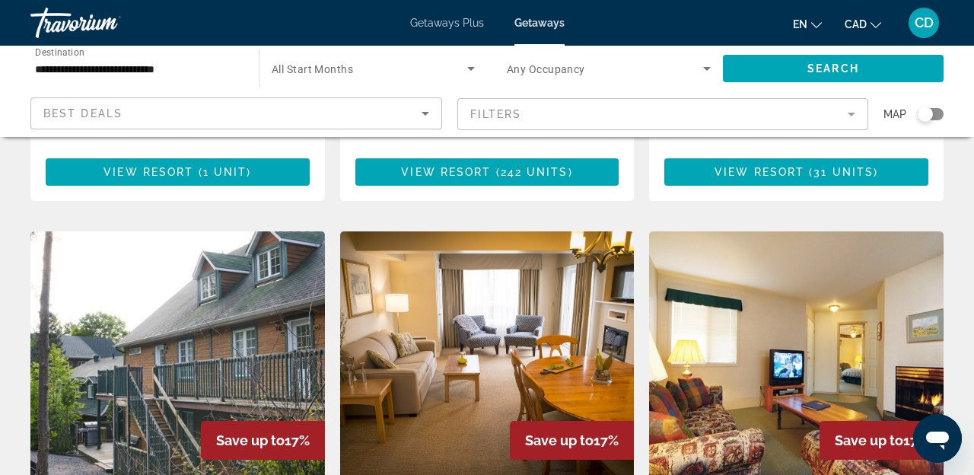
scroll to position [880, 0]
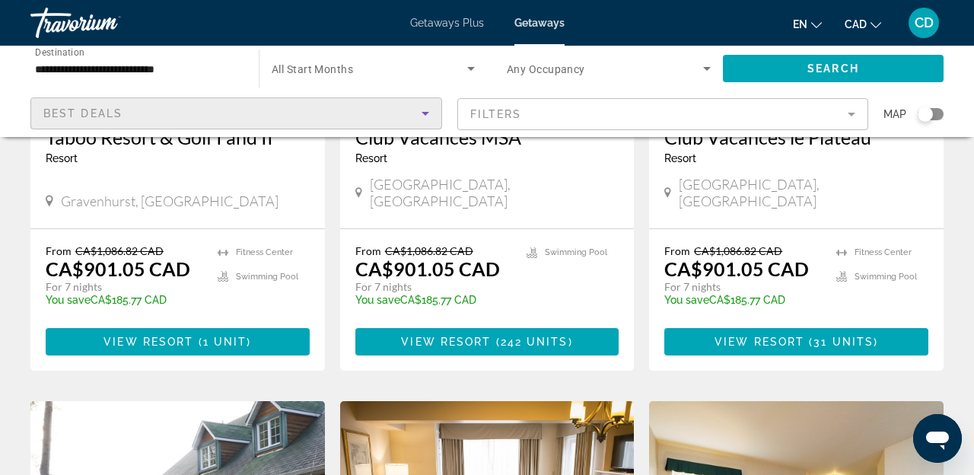
click at [420, 119] on icon "Sort by" at bounding box center [425, 113] width 18 height 18
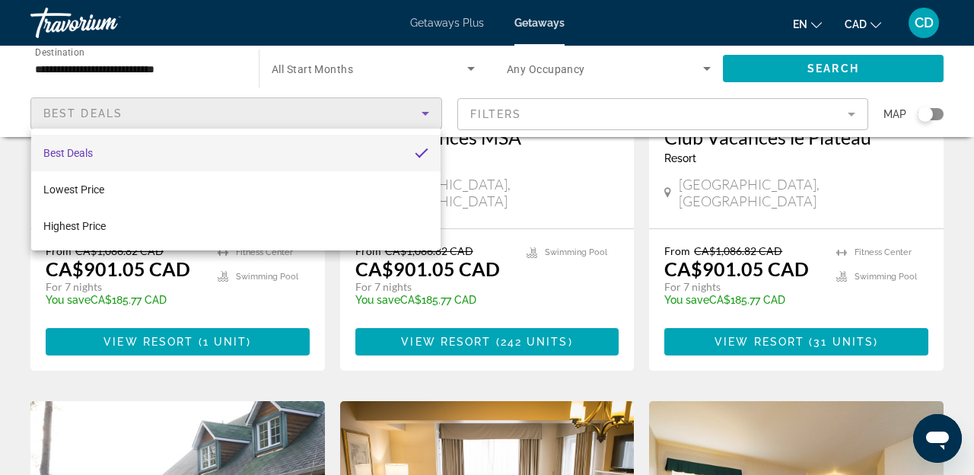
click at [420, 119] on div at bounding box center [487, 237] width 974 height 475
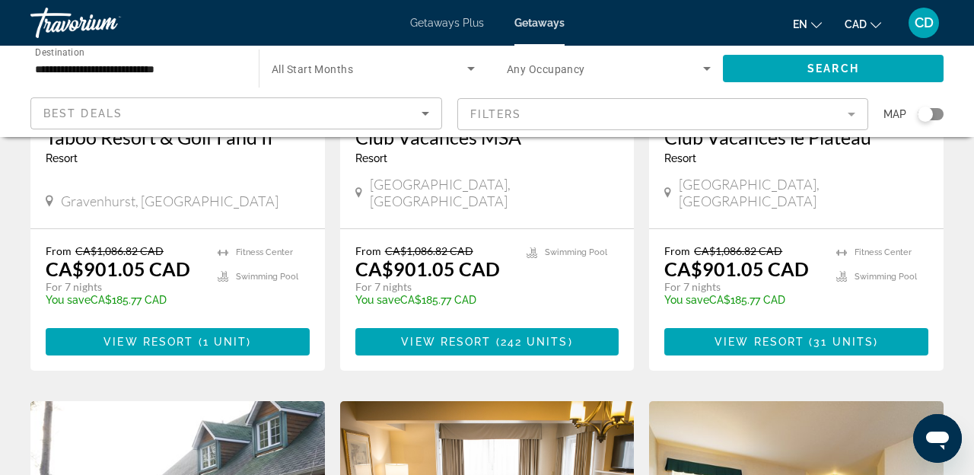
click at [533, 106] on mat-form-field "Filters" at bounding box center [663, 114] width 412 height 32
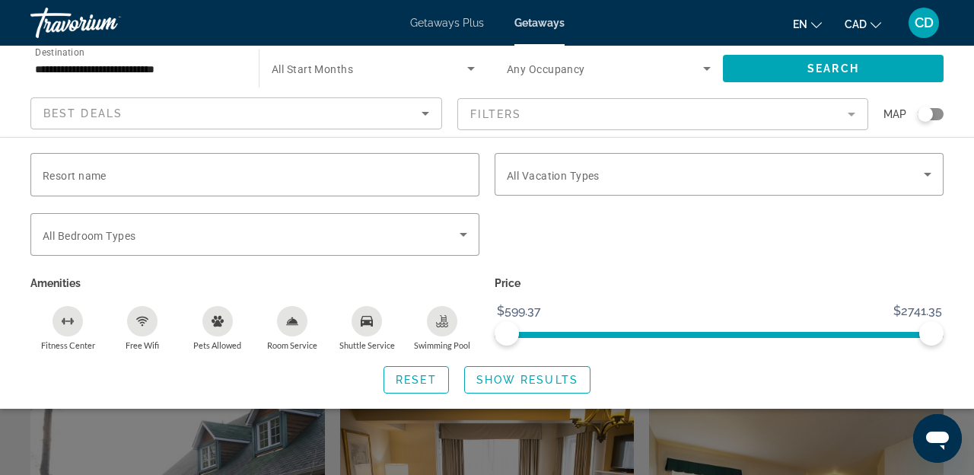
click at [126, 366] on div "Reset Show Results" at bounding box center [486, 379] width 913 height 27
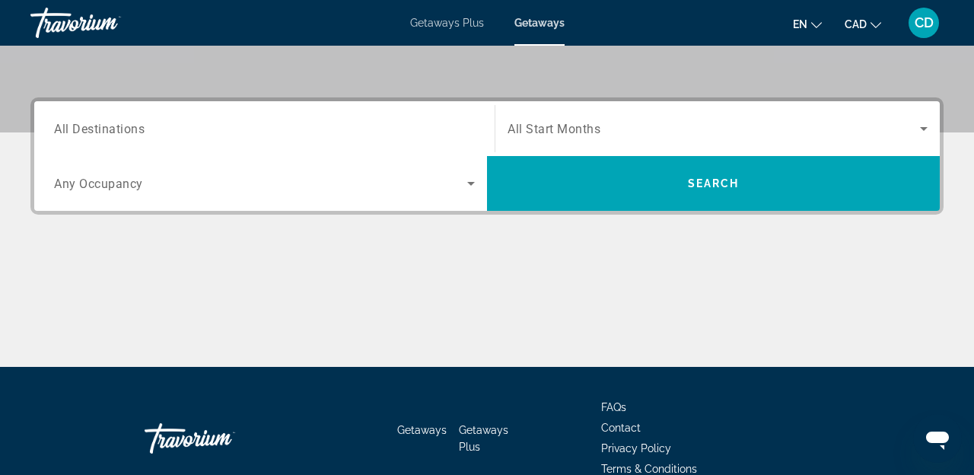
click at [138, 131] on span "All Destinations" at bounding box center [99, 128] width 91 height 14
click at [138, 131] on input "Destination All Destinations" at bounding box center [264, 129] width 421 height 18
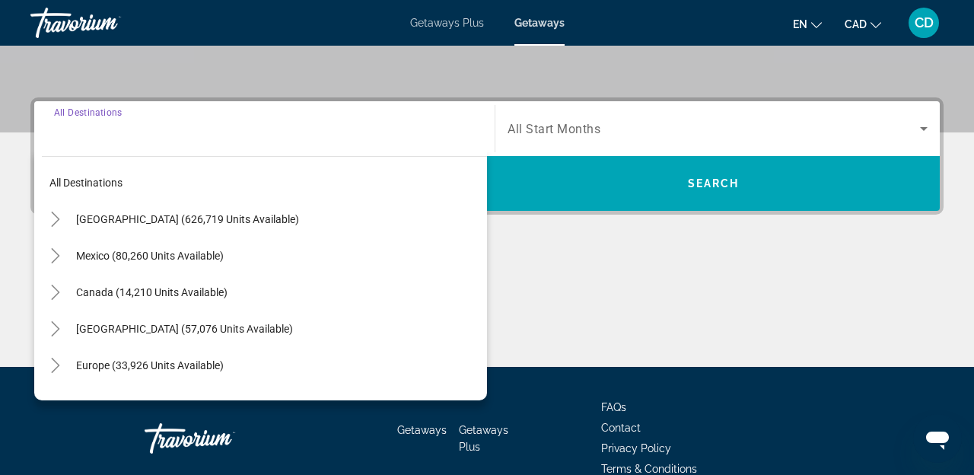
scroll to position [372, 0]
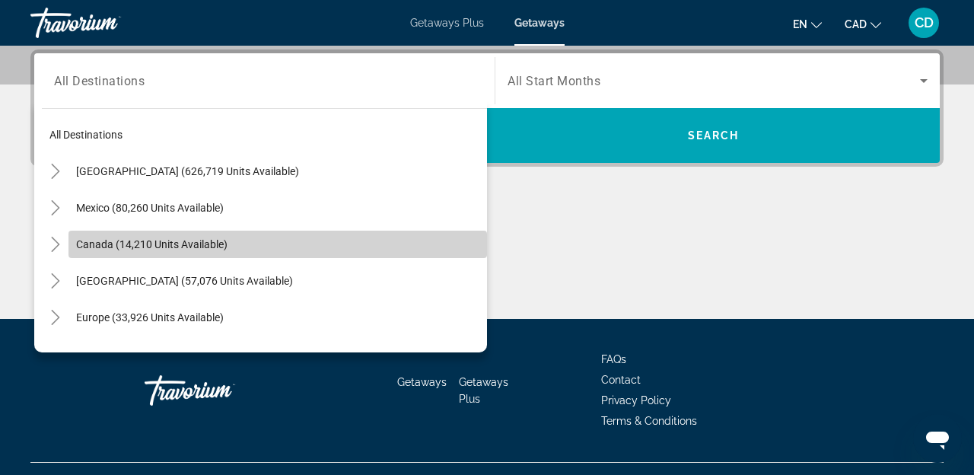
click at [145, 255] on span "Search widget" at bounding box center [277, 244] width 418 height 37
type input "**********"
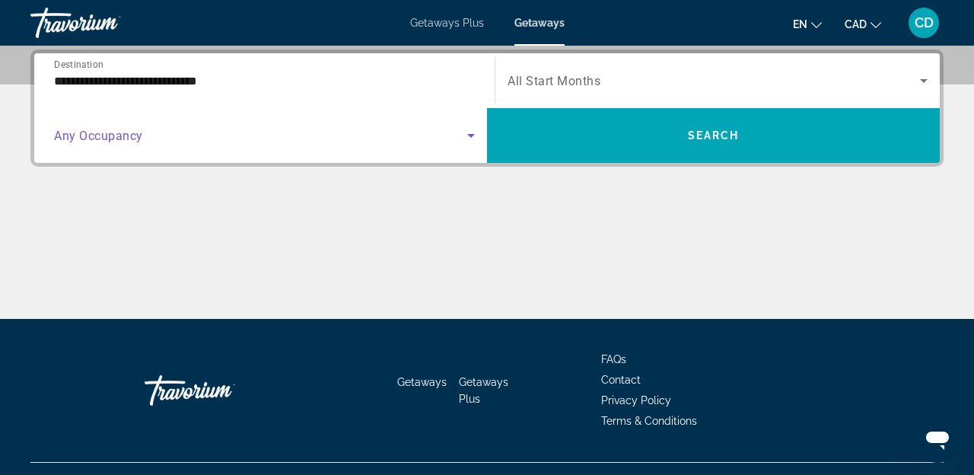
click at [199, 141] on span "Search widget" at bounding box center [260, 135] width 413 height 18
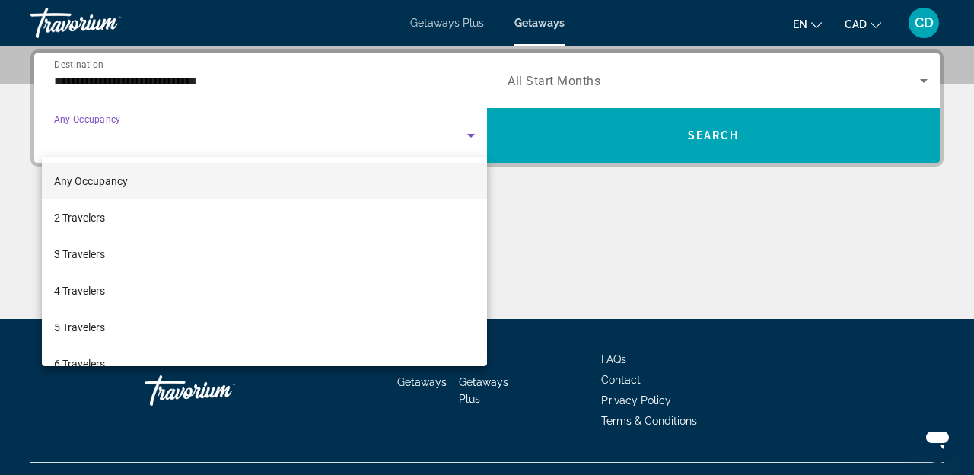
click at [540, 135] on div at bounding box center [487, 237] width 974 height 475
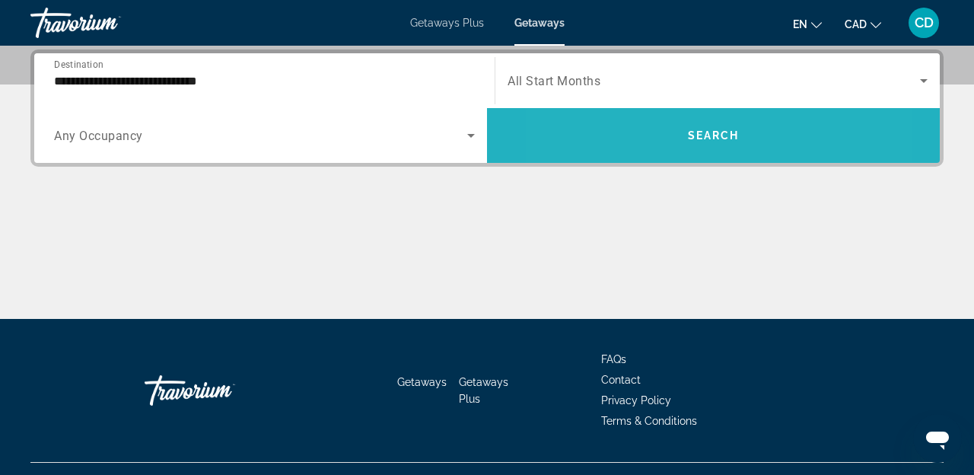
click at [638, 158] on span "Search widget" at bounding box center [713, 135] width 453 height 55
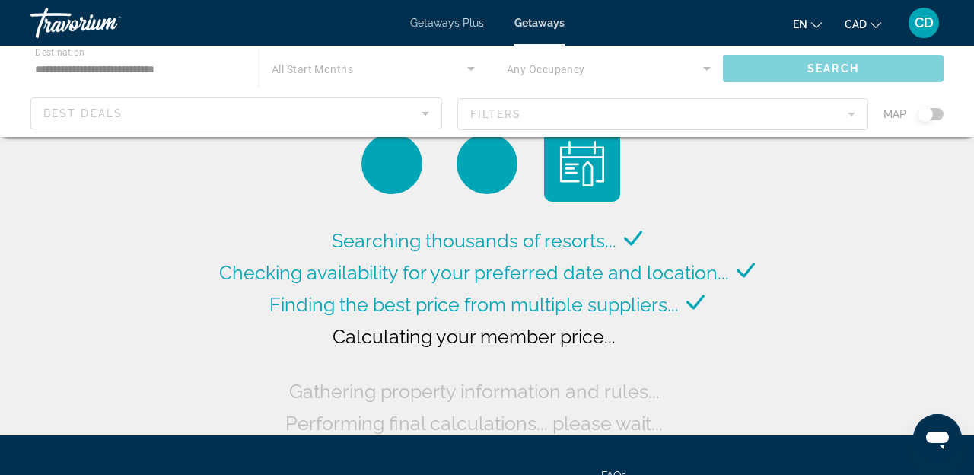
click at [920, 117] on div "Main content" at bounding box center [487, 91] width 974 height 91
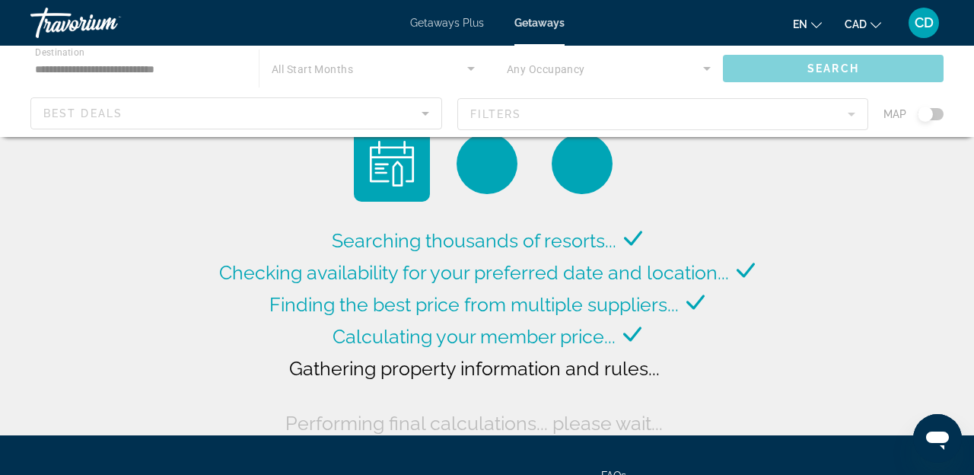
click at [932, 119] on div "Main content" at bounding box center [487, 91] width 974 height 91
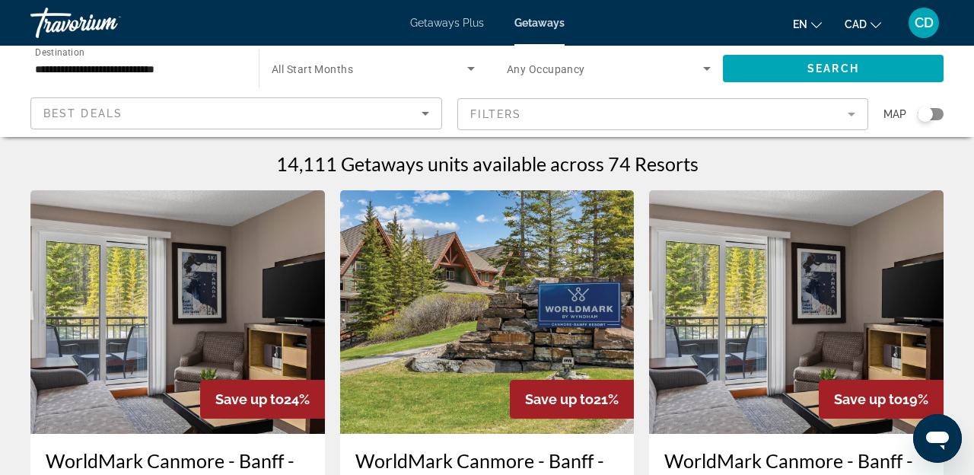
click at [931, 118] on div "Search widget" at bounding box center [931, 114] width 26 height 12
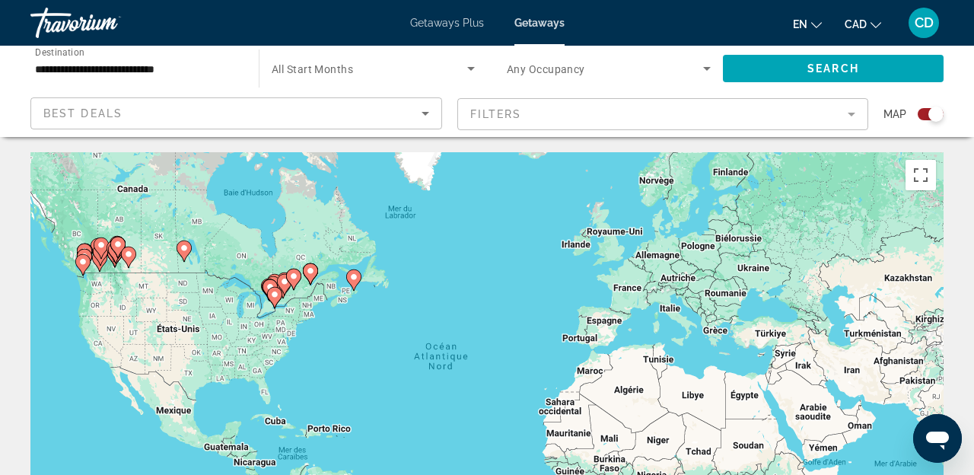
click at [313, 271] on image "Main content" at bounding box center [310, 270] width 9 height 9
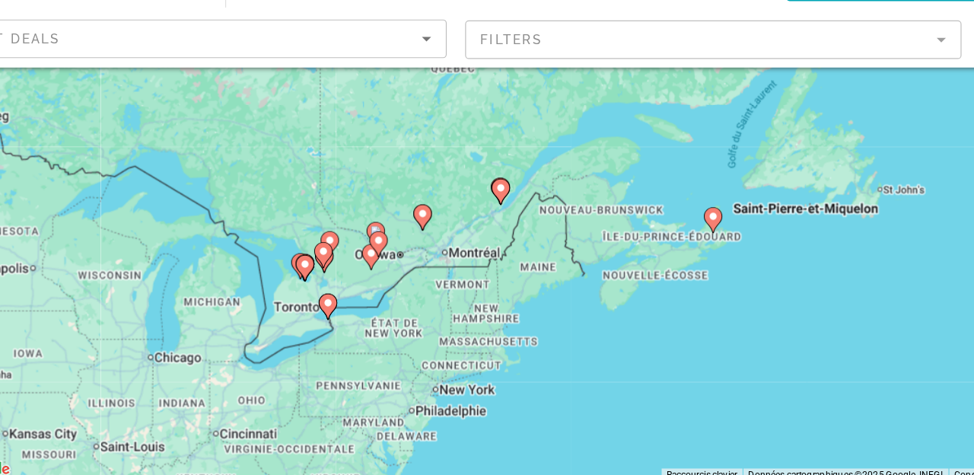
scroll to position [173, 0]
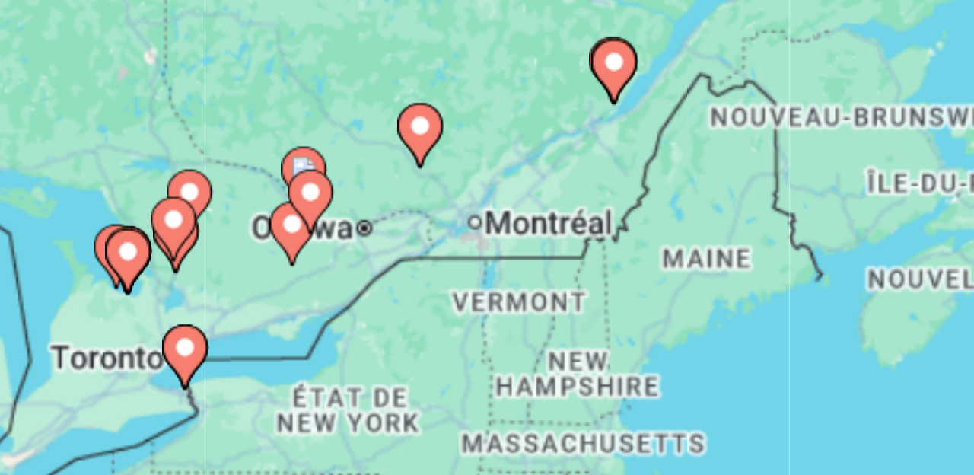
click at [424, 217] on image "Main content" at bounding box center [422, 214] width 9 height 9
type input "**********"
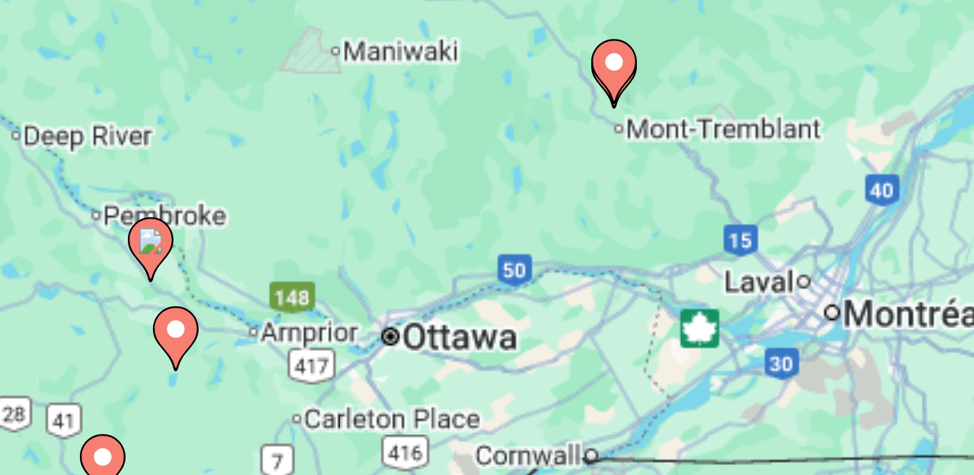
click at [489, 198] on icon "Main content" at bounding box center [487, 196] width 14 height 20
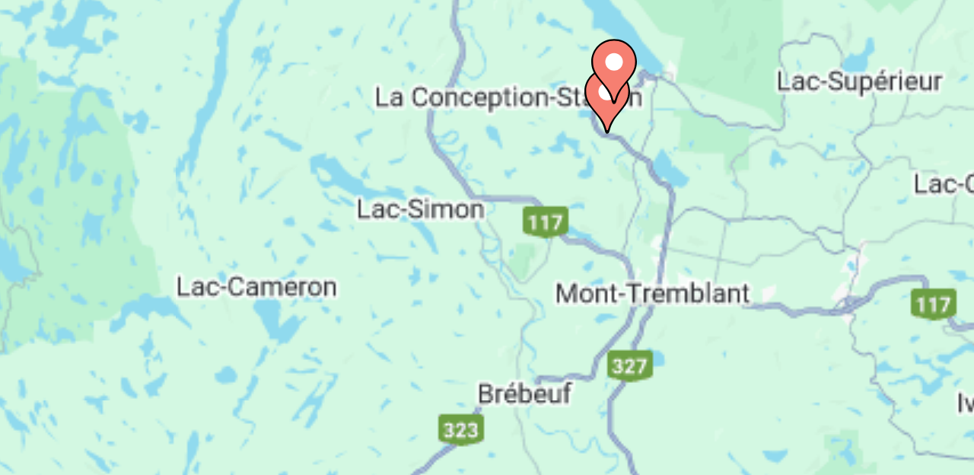
click at [490, 199] on icon "Main content" at bounding box center [487, 196] width 14 height 20
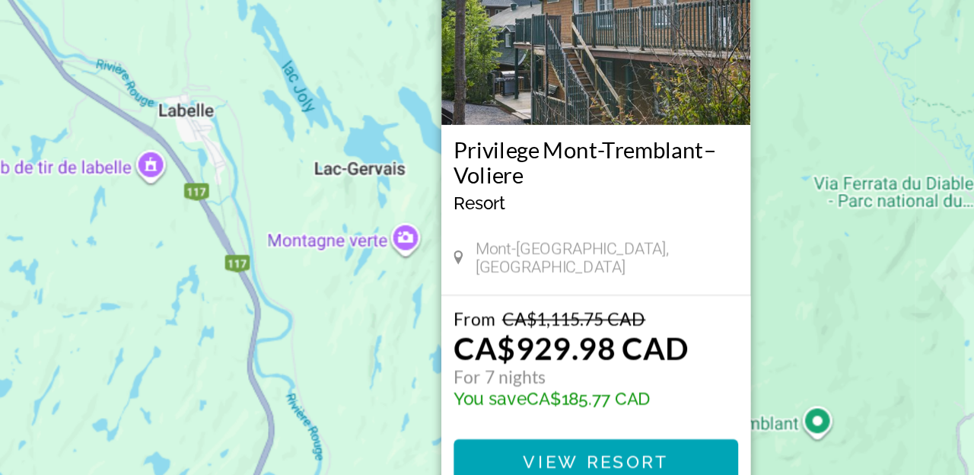
scroll to position [69, 0]
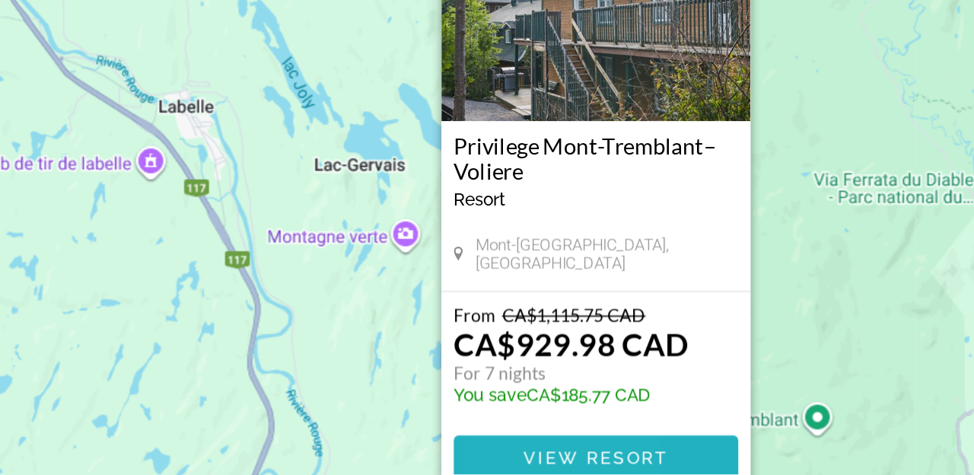
click at [431, 466] on span "Main content" at bounding box center [486, 464] width 175 height 37
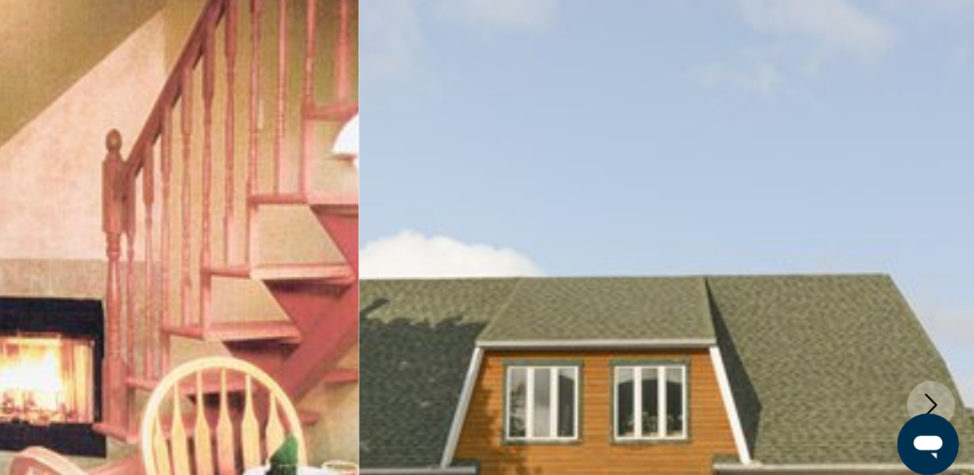
click at [953, 412] on button "Next image" at bounding box center [940, 407] width 38 height 38
click at [930, 394] on button "Next image" at bounding box center [940, 407] width 38 height 38
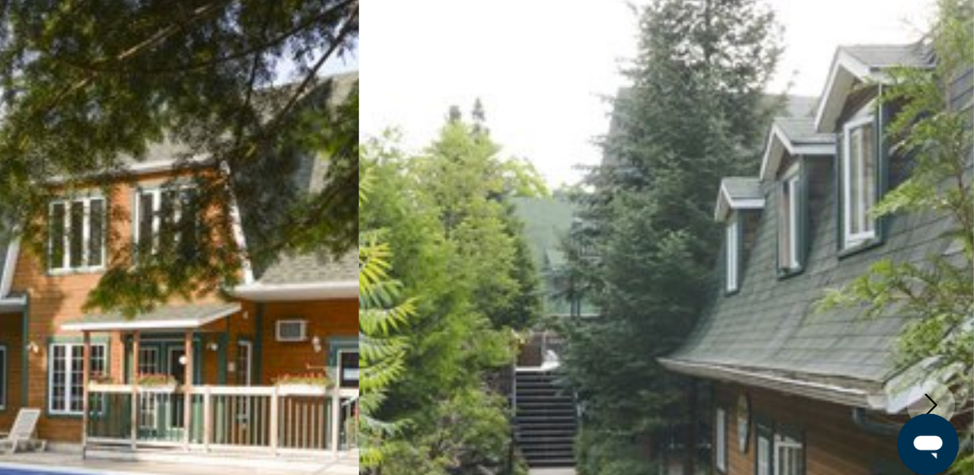
click at [931, 397] on button "Next image" at bounding box center [940, 407] width 38 height 38
